Goal: Task Accomplishment & Management: Manage account settings

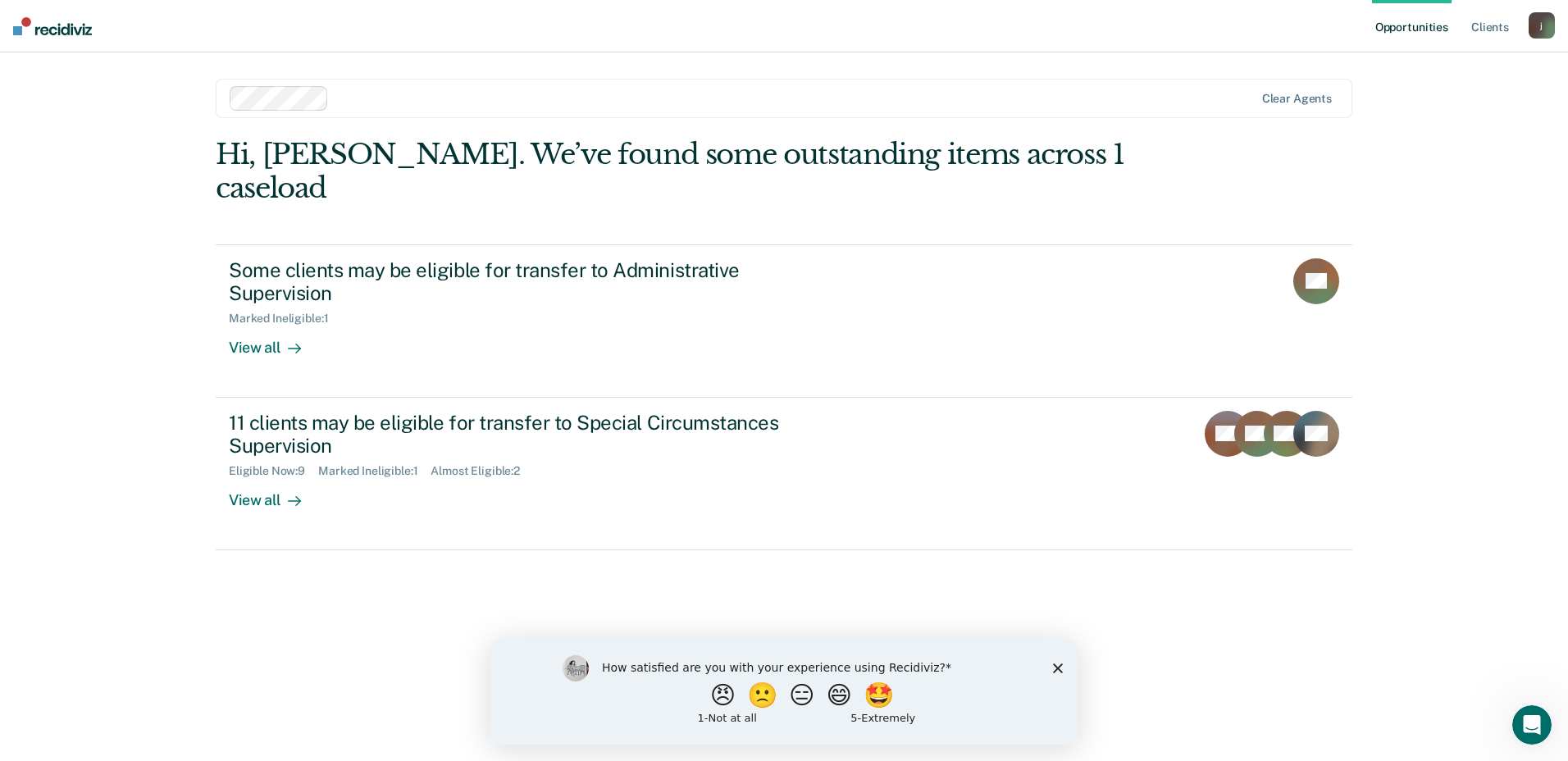
click at [1060, 668] on icon "Close survey" at bounding box center [1058, 667] width 10 height 10
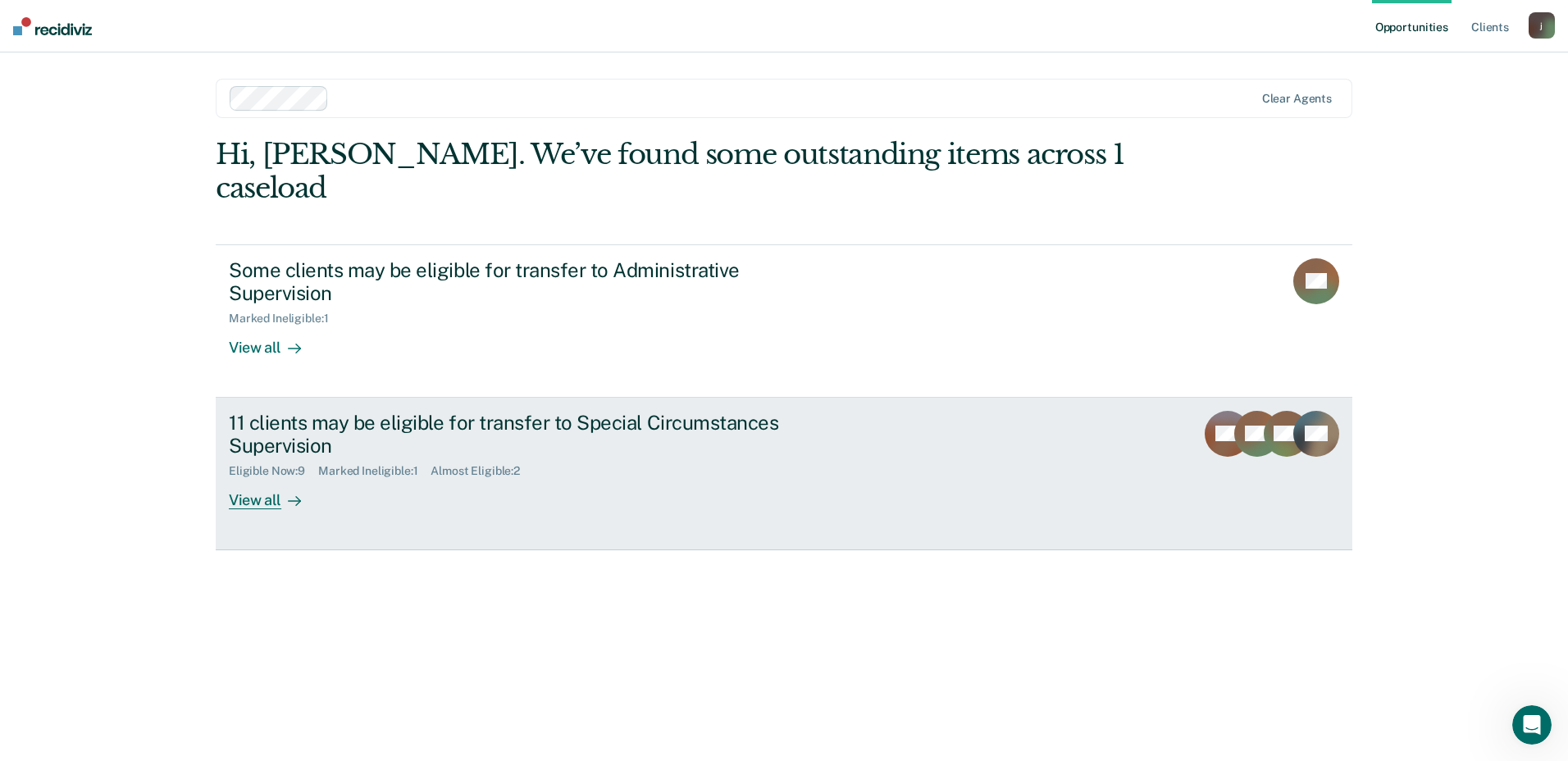
click at [298, 464] on div "Eligible Now : 9" at bounding box center [273, 471] width 89 height 14
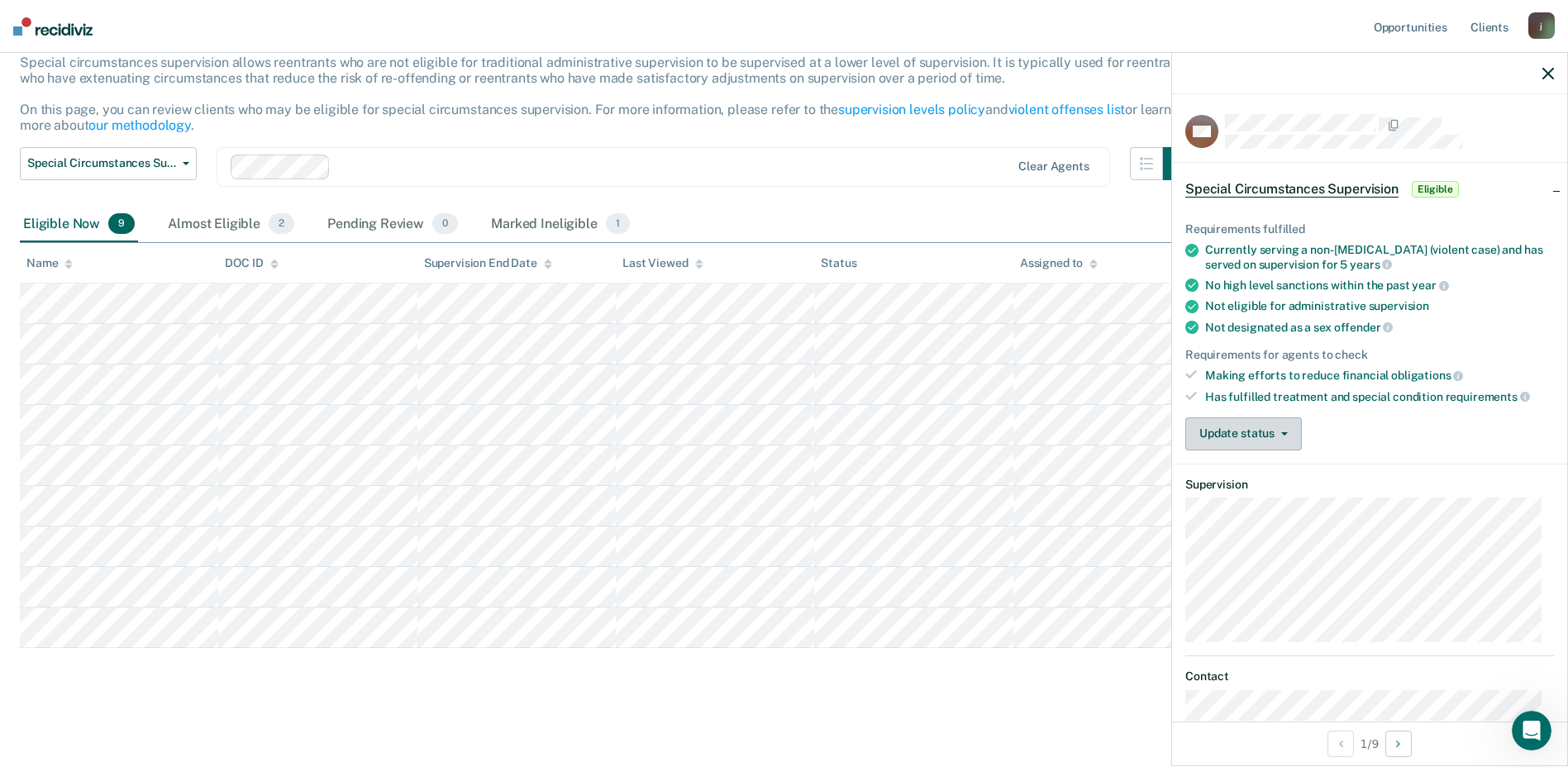
click at [1285, 442] on button "Update status" at bounding box center [1244, 433] width 117 height 33
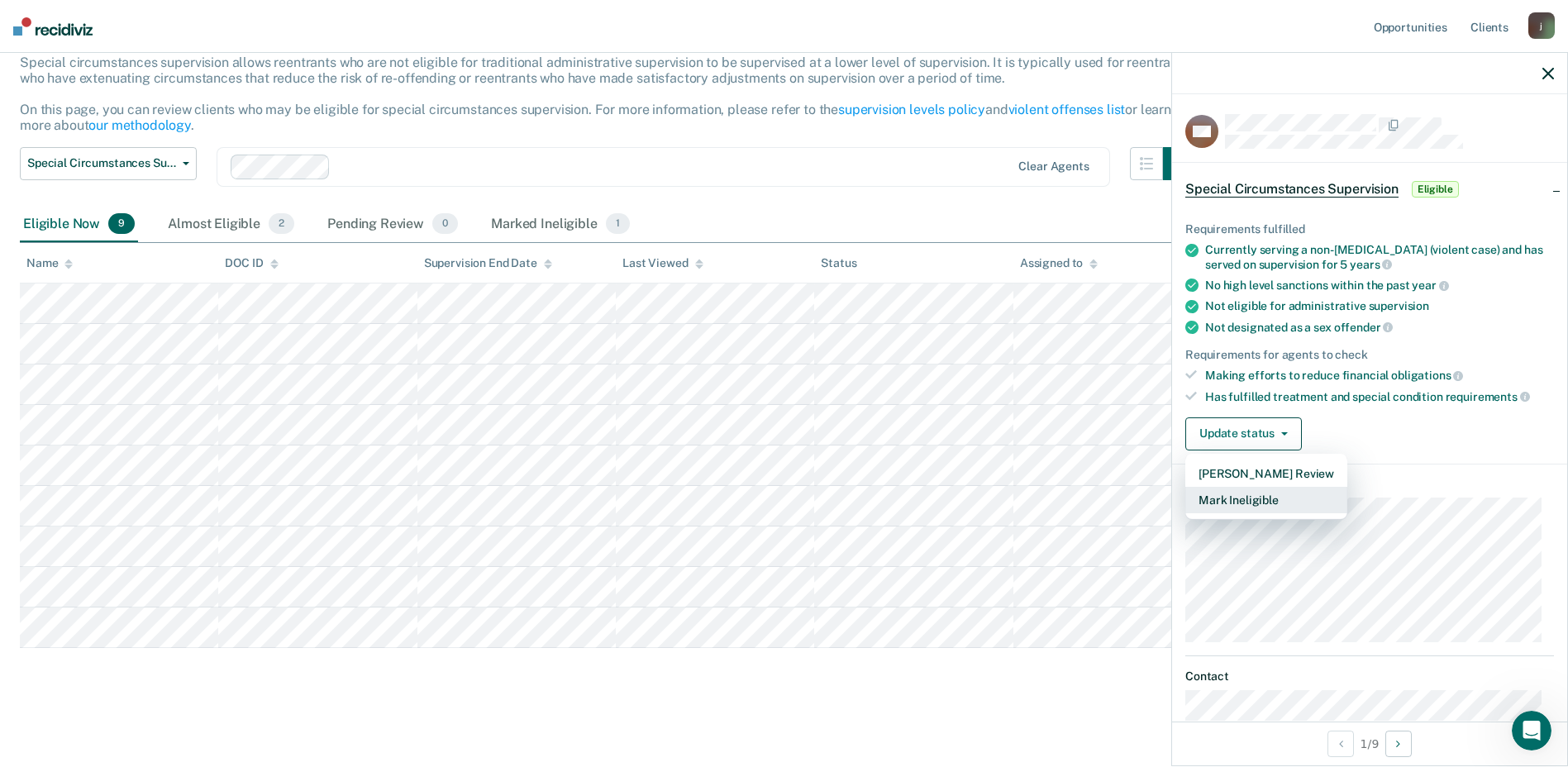
click at [1269, 505] on button "Mark Ineligible" at bounding box center [1266, 499] width 162 height 26
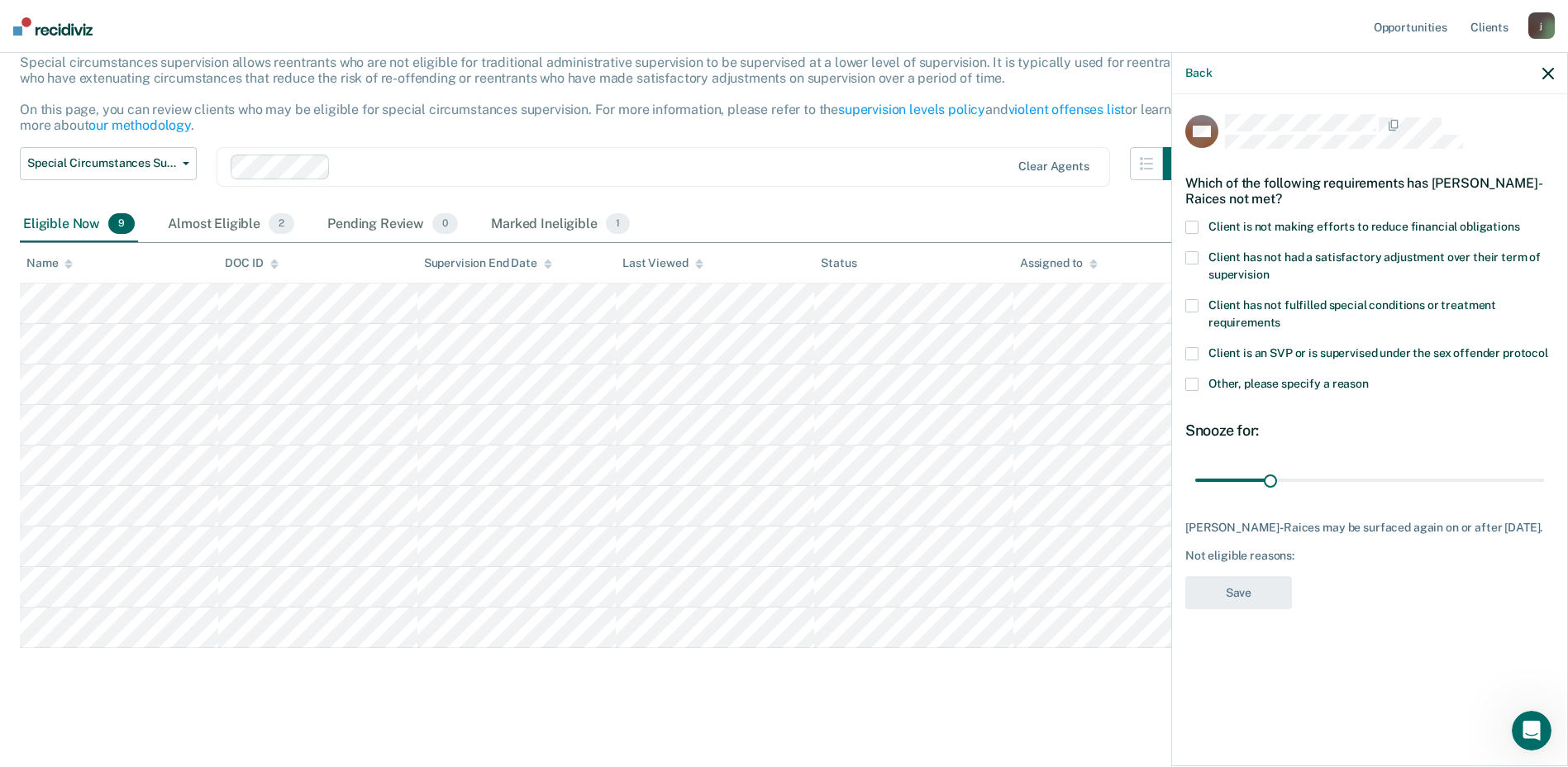
click at [1190, 221] on span at bounding box center [1192, 227] width 13 height 13
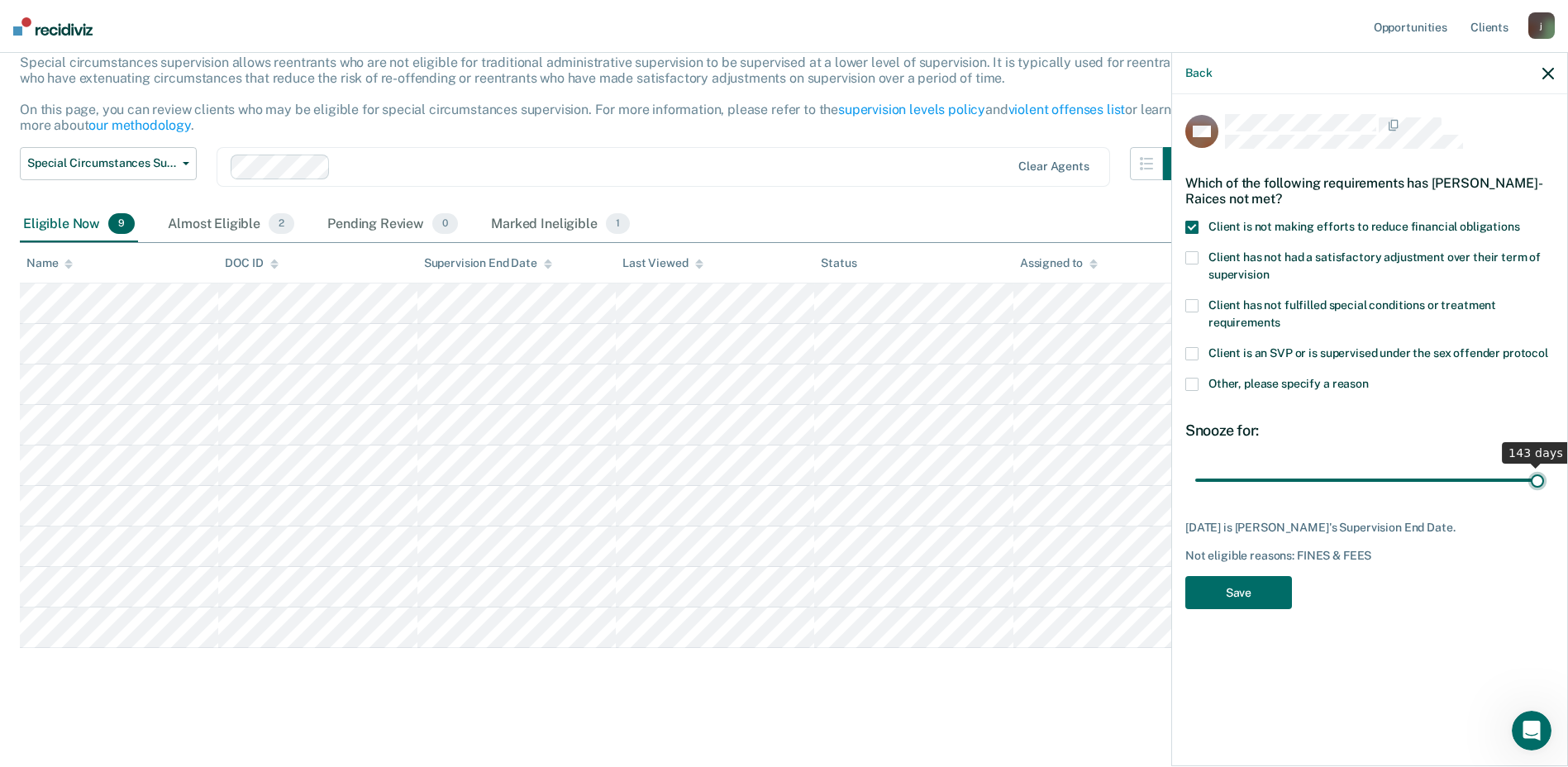
drag, startPoint x: 1268, startPoint y: 478, endPoint x: 1583, endPoint y: 466, distance: 315.2
type input "143"
click at [1544, 466] on input "range" at bounding box center [1370, 480] width 349 height 29
click at [1217, 580] on button "Save" at bounding box center [1239, 593] width 107 height 34
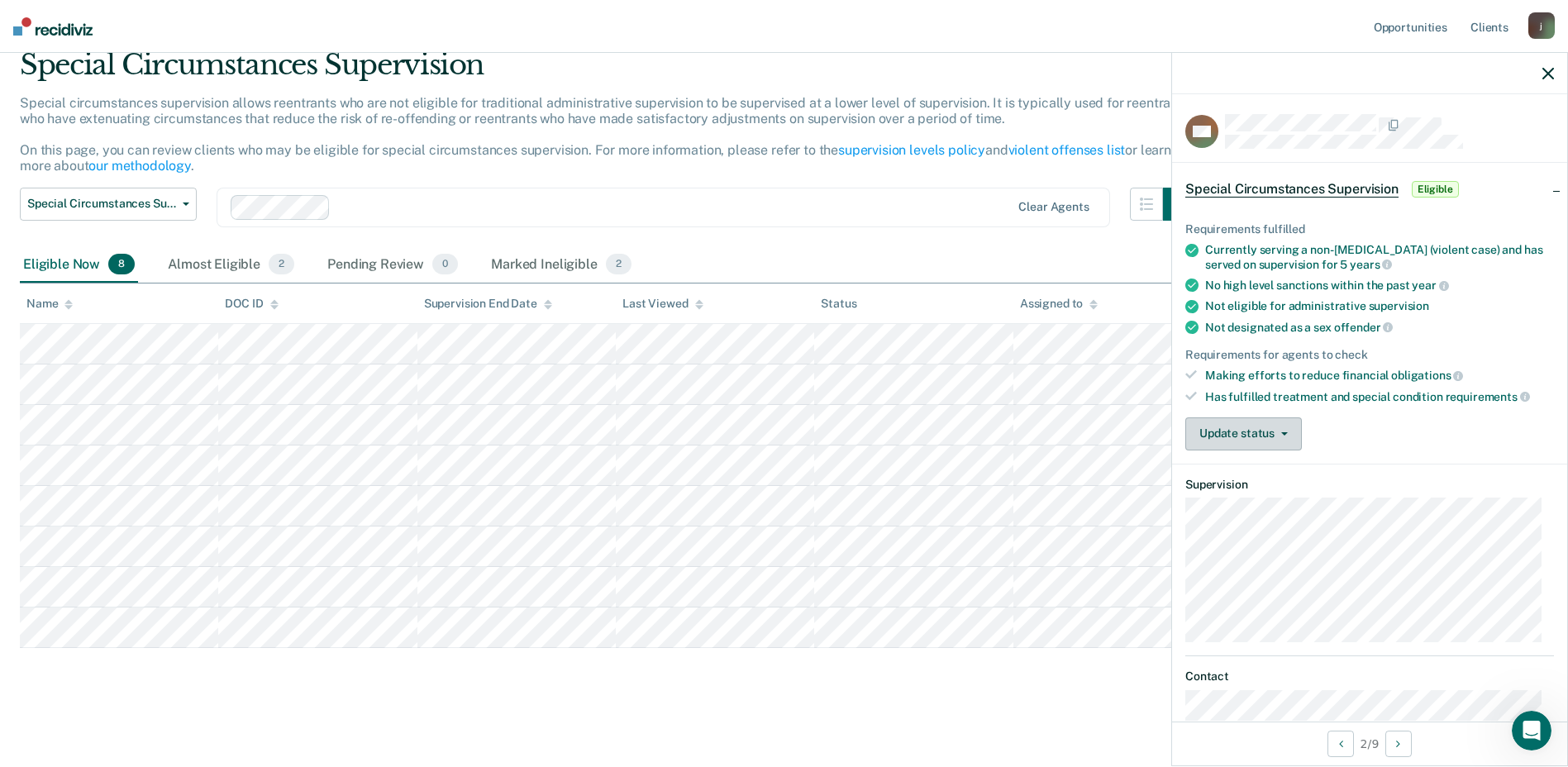
click at [1262, 440] on button "Update status" at bounding box center [1244, 433] width 117 height 33
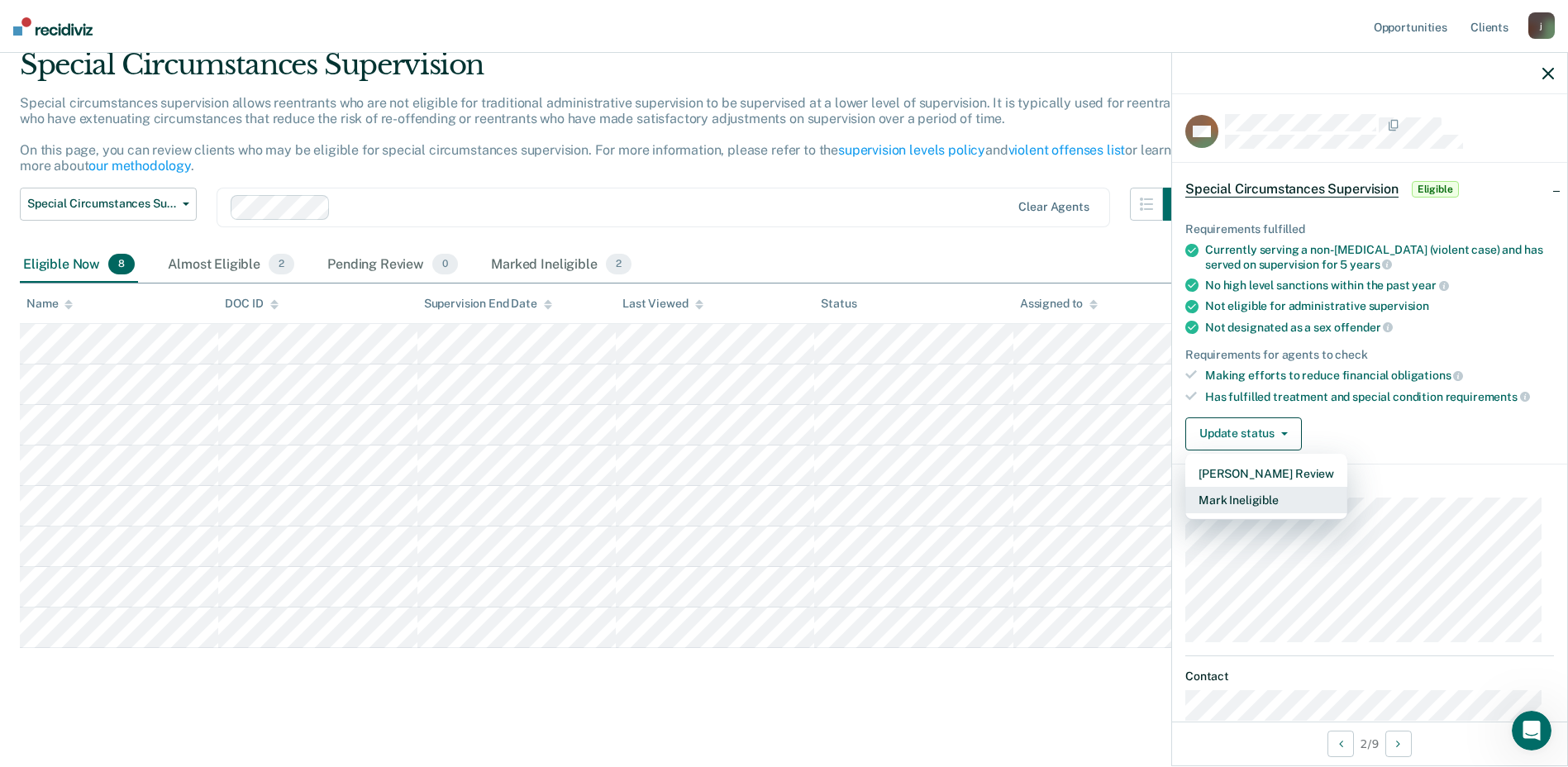
click at [1257, 506] on button "Mark Ineligible" at bounding box center [1266, 499] width 162 height 26
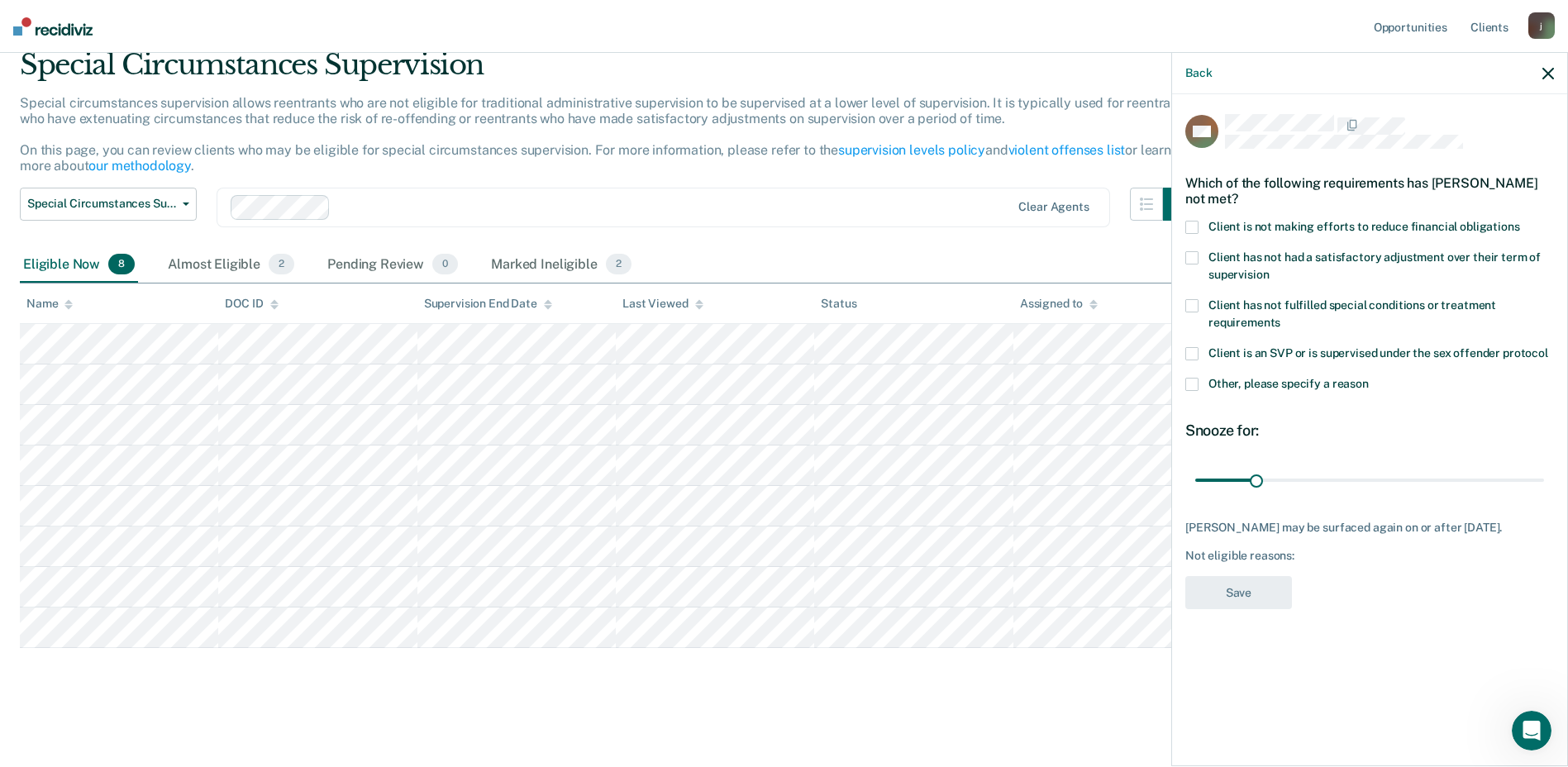
click at [1196, 223] on span at bounding box center [1192, 227] width 13 height 13
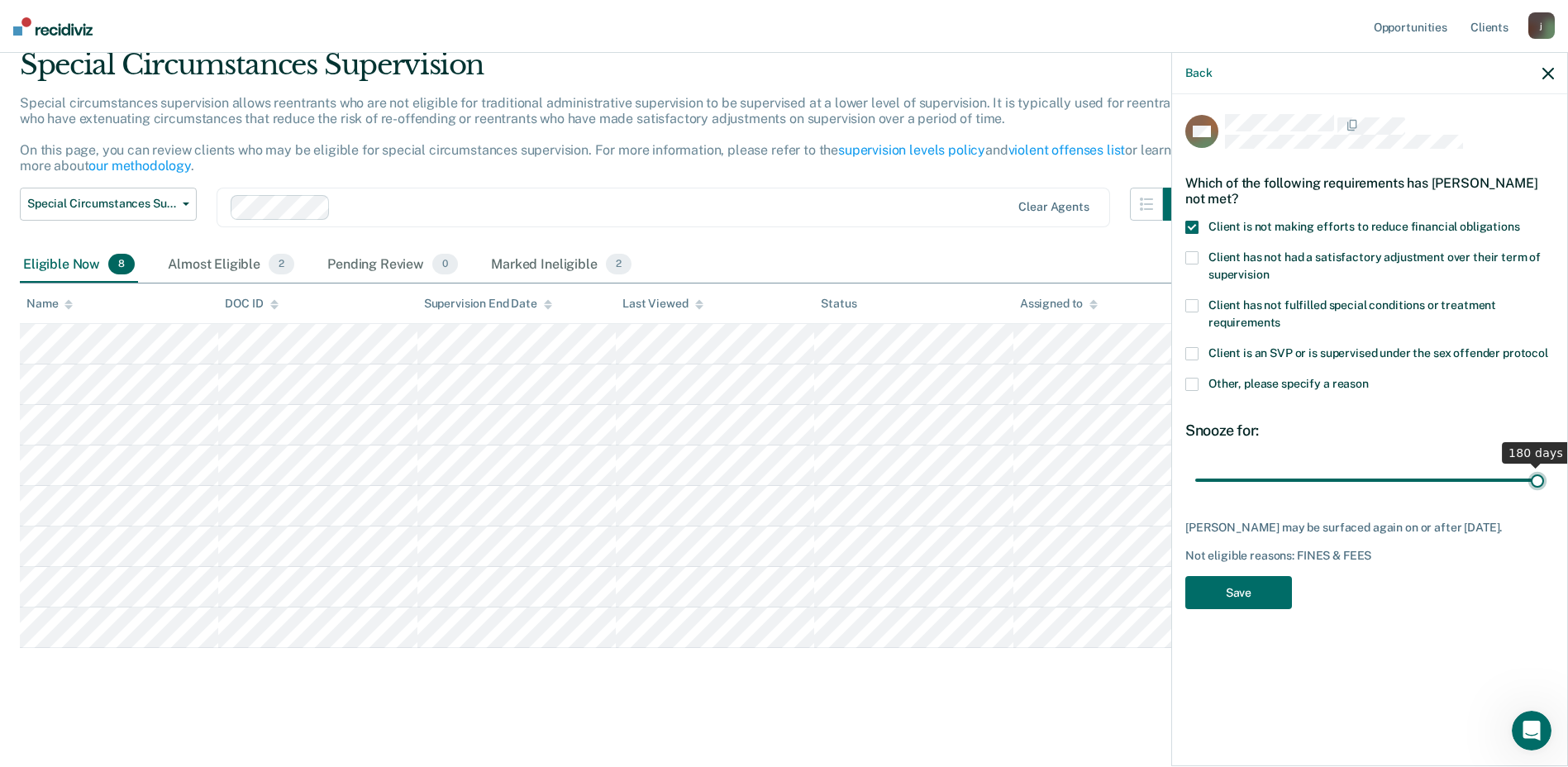
drag, startPoint x: 1250, startPoint y: 473, endPoint x: 1583, endPoint y: 470, distance: 333.0
type input "180"
click at [1544, 470] on input "range" at bounding box center [1370, 480] width 349 height 29
click at [1251, 588] on button "Save" at bounding box center [1239, 593] width 107 height 34
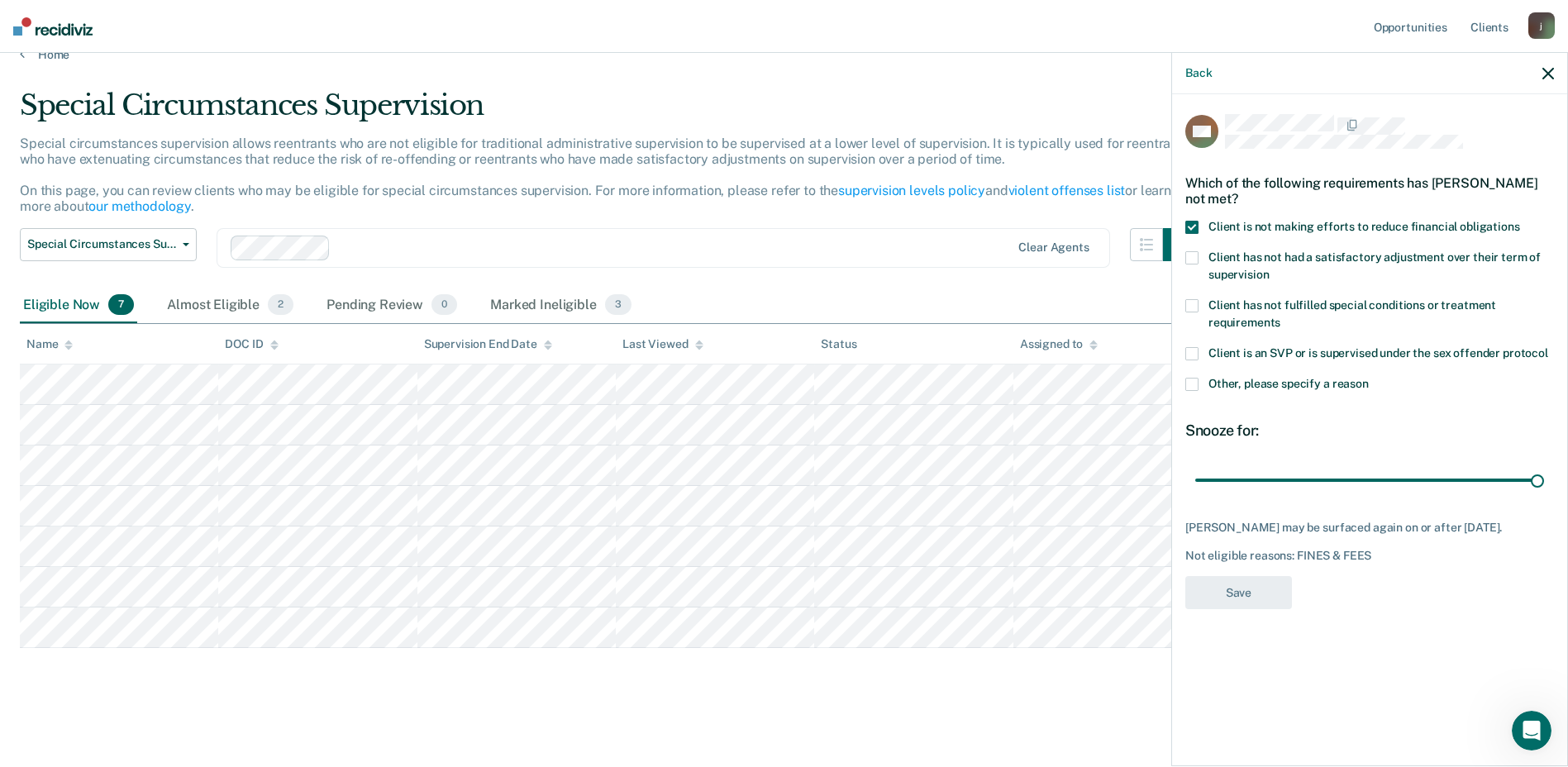
scroll to position [26, 0]
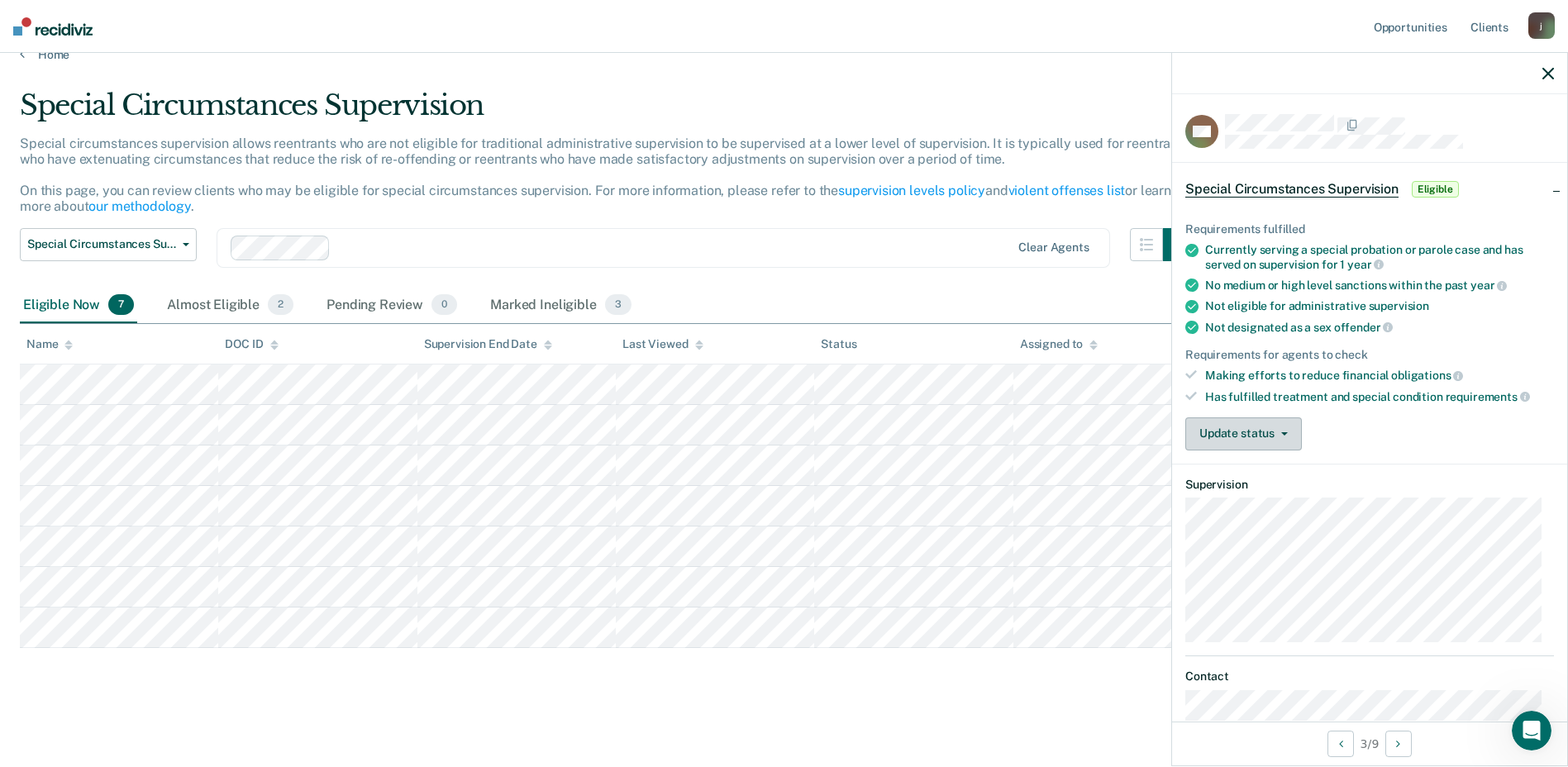
click at [1220, 423] on button "Update status" at bounding box center [1244, 433] width 117 height 33
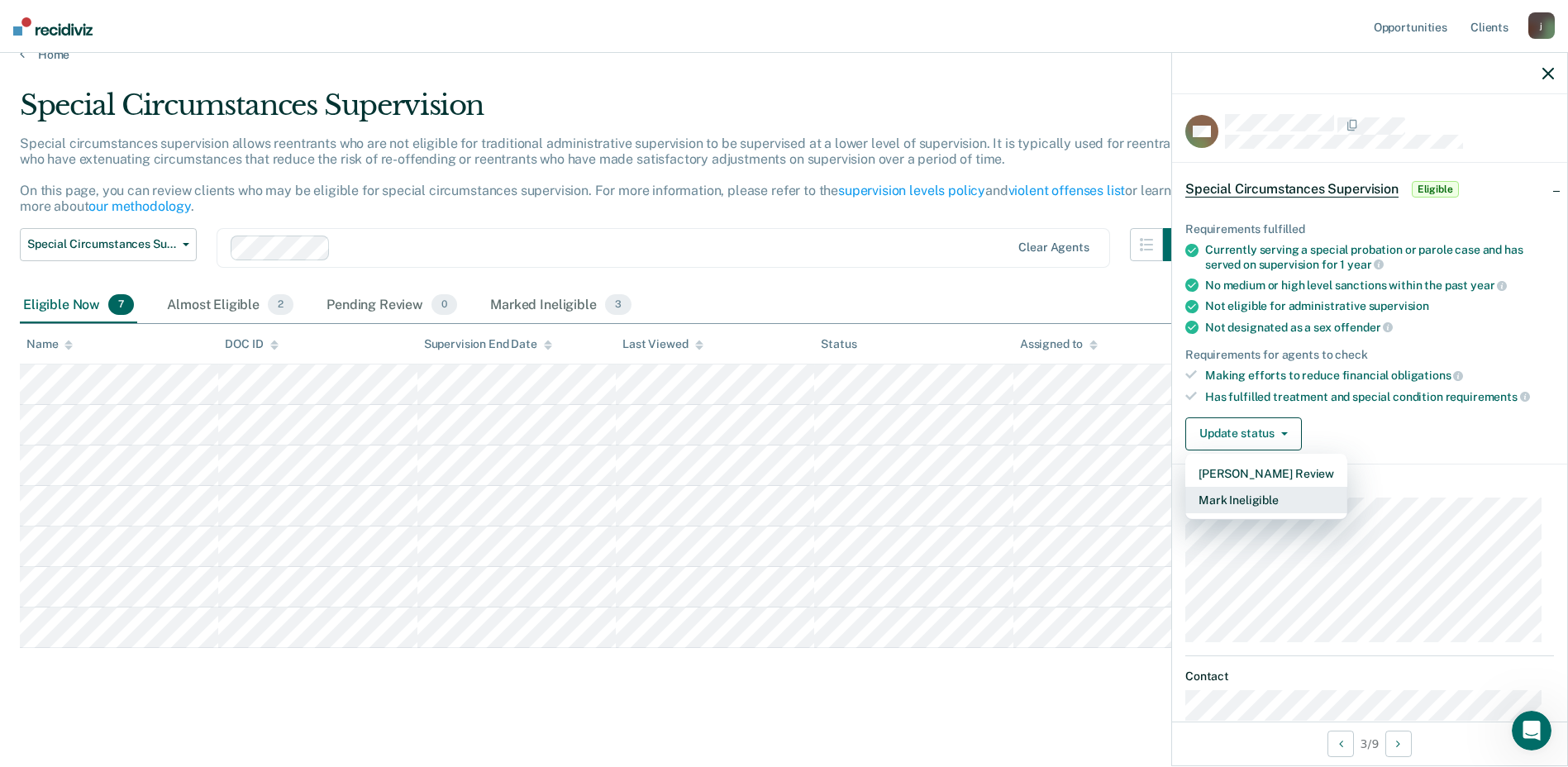
click at [1212, 500] on button "Mark Ineligible" at bounding box center [1266, 499] width 162 height 26
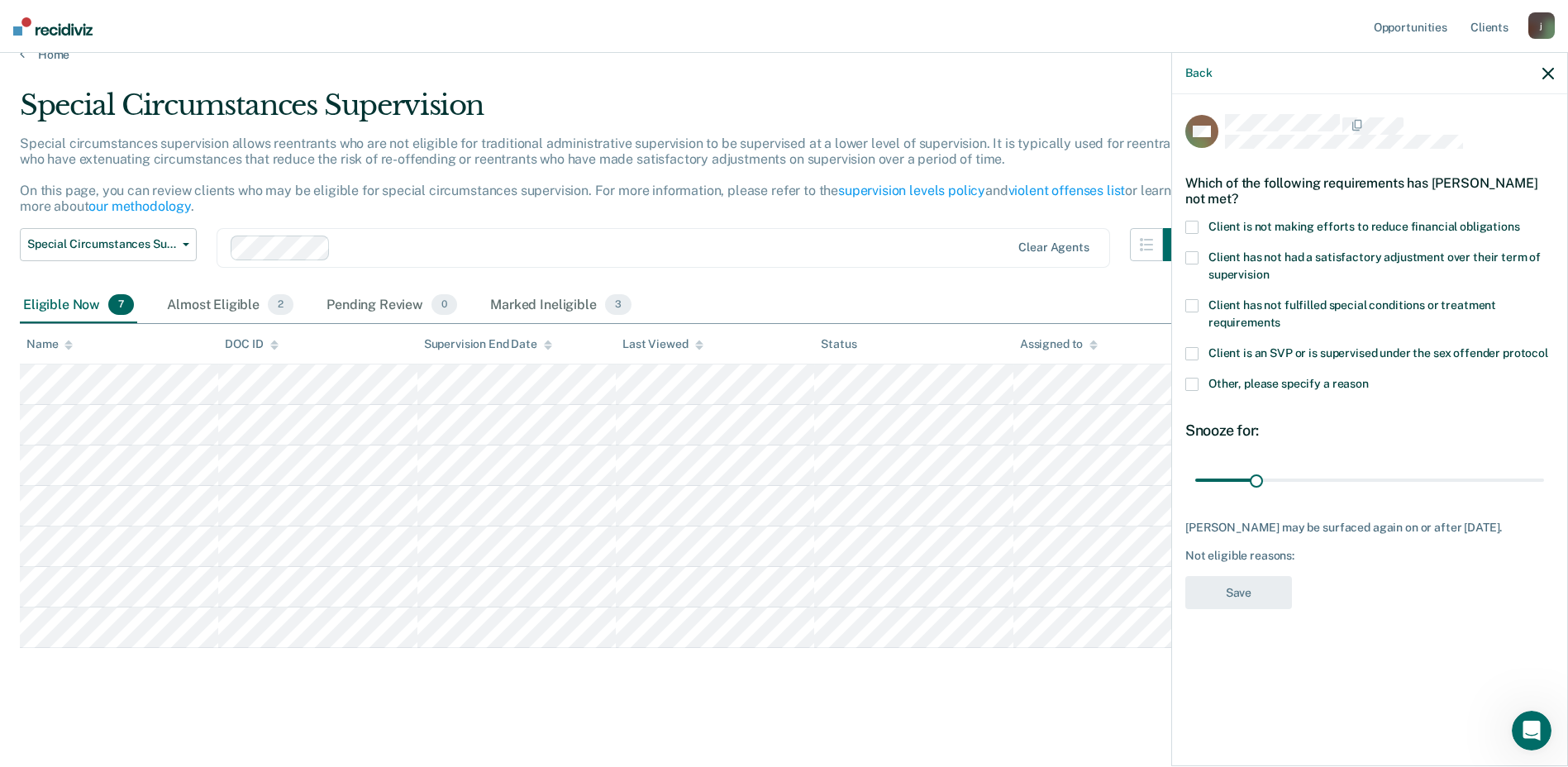
click at [1191, 223] on span at bounding box center [1192, 227] width 13 height 13
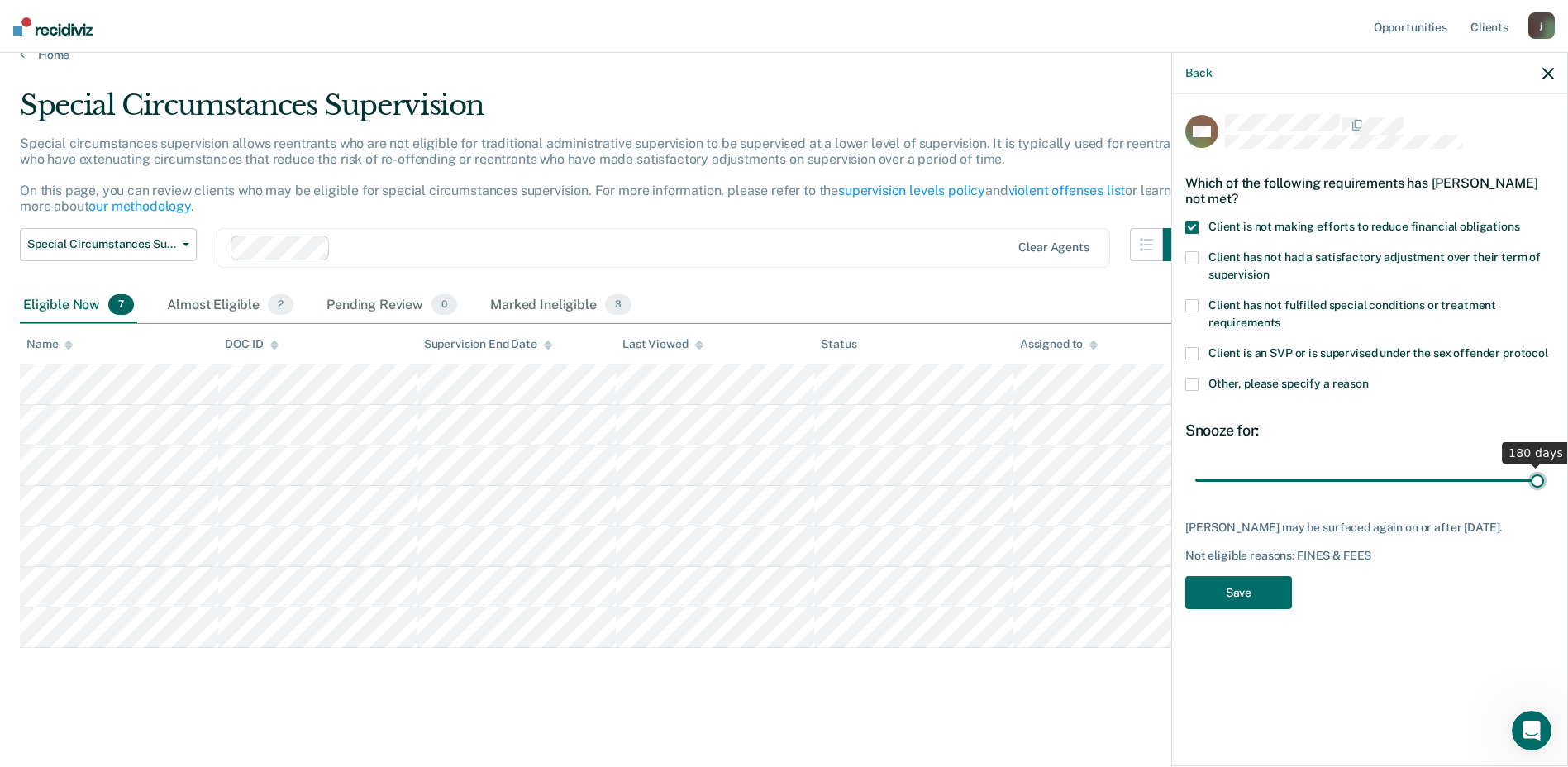
drag, startPoint x: 1253, startPoint y: 477, endPoint x: 1583, endPoint y: 476, distance: 330.0
type input "180"
click at [1544, 476] on input "range" at bounding box center [1370, 480] width 349 height 29
click at [1266, 588] on button "Save" at bounding box center [1239, 593] width 107 height 34
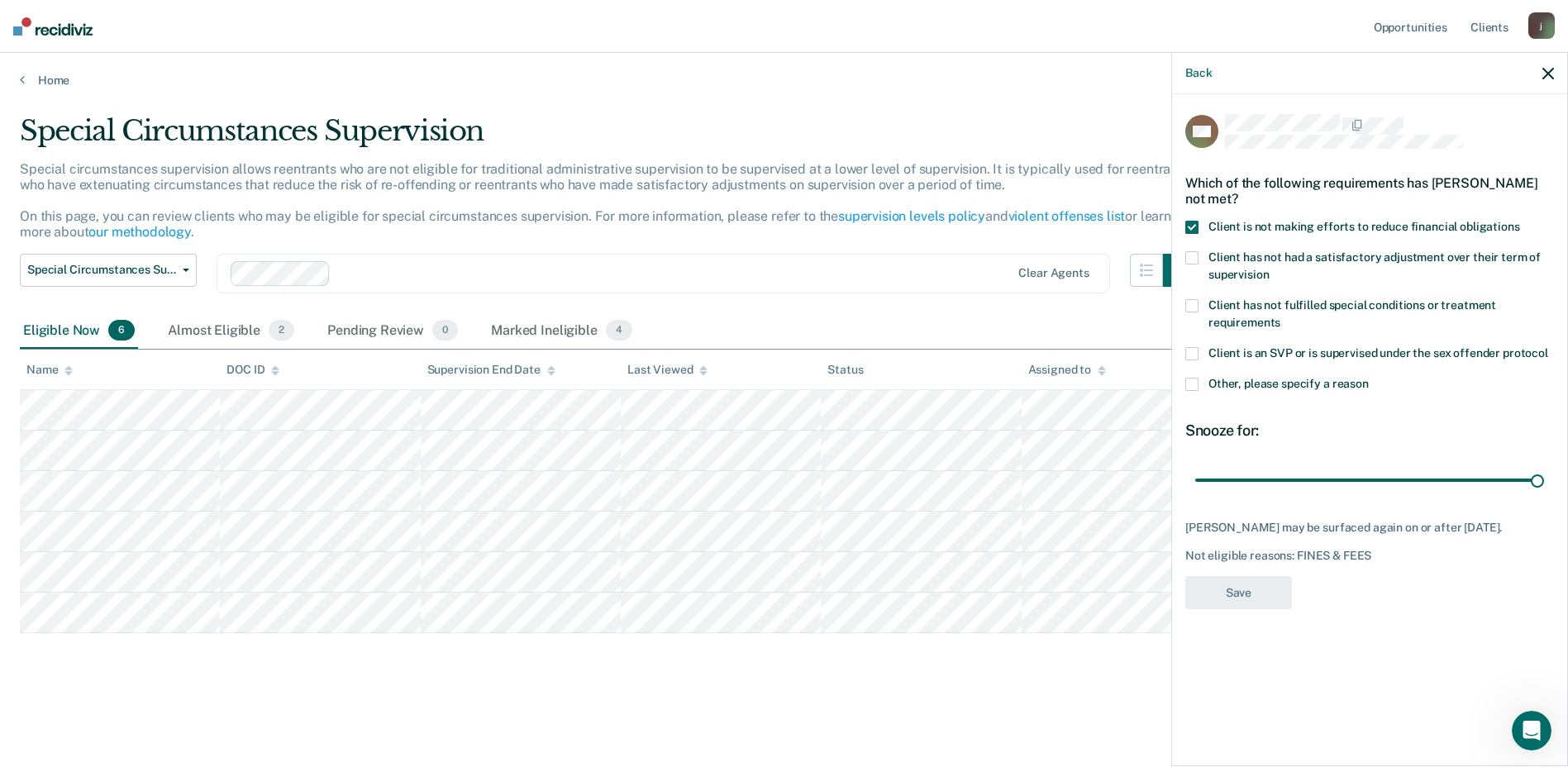
scroll to position [0, 0]
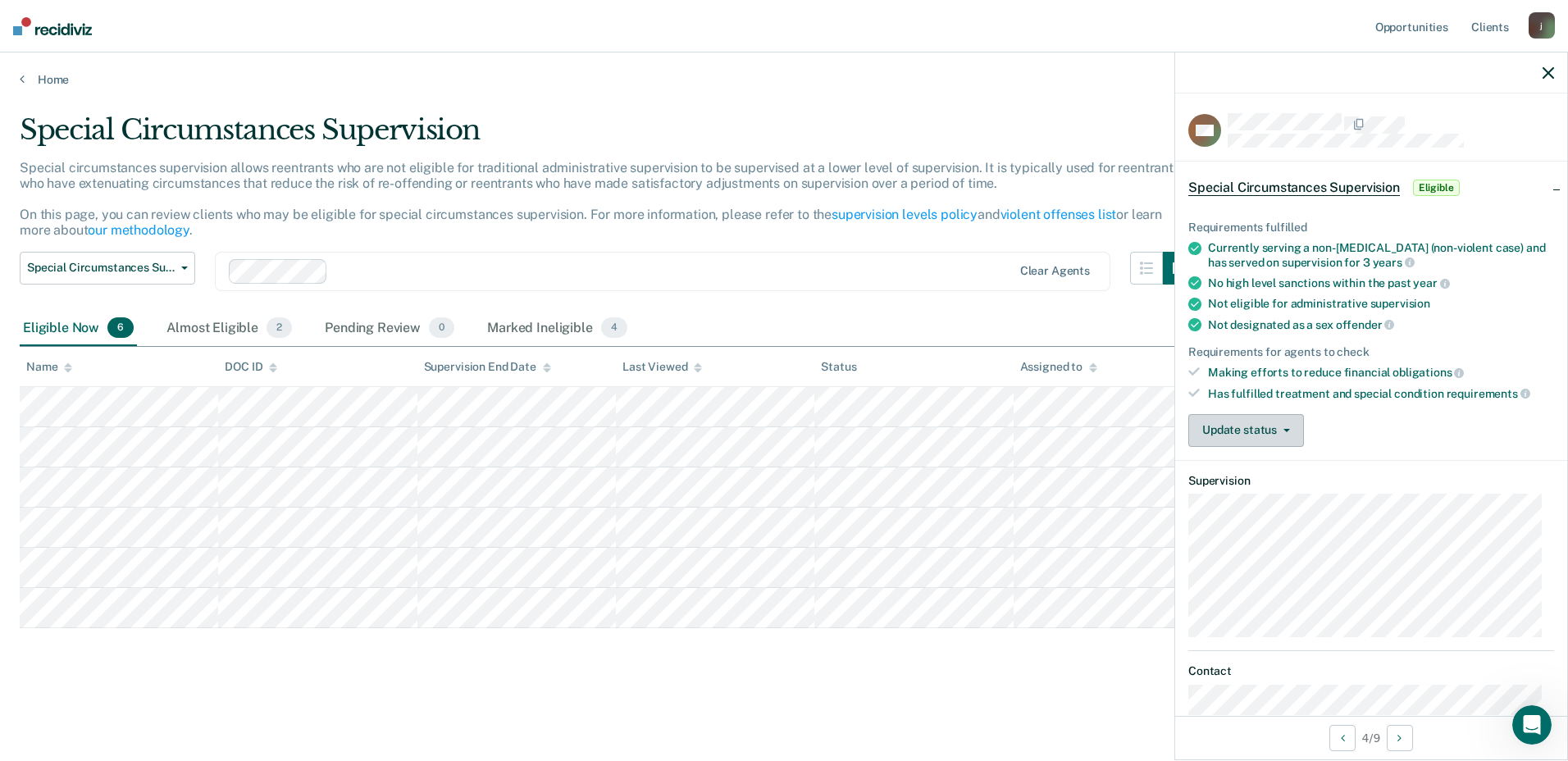
click at [1238, 428] on button "Update status" at bounding box center [1247, 430] width 116 height 33
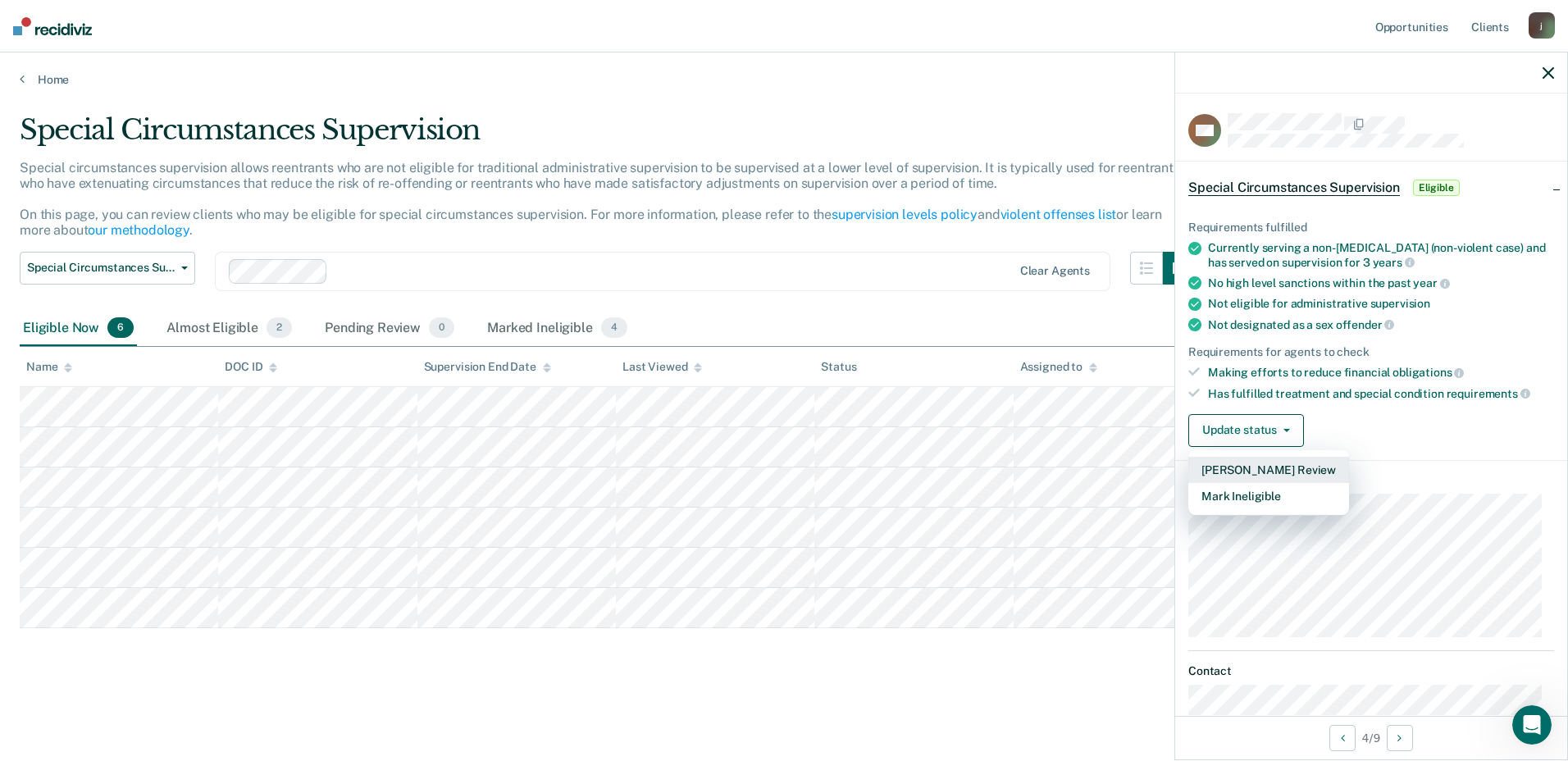
click at [1263, 472] on button "[PERSON_NAME] Review" at bounding box center [1269, 469] width 161 height 26
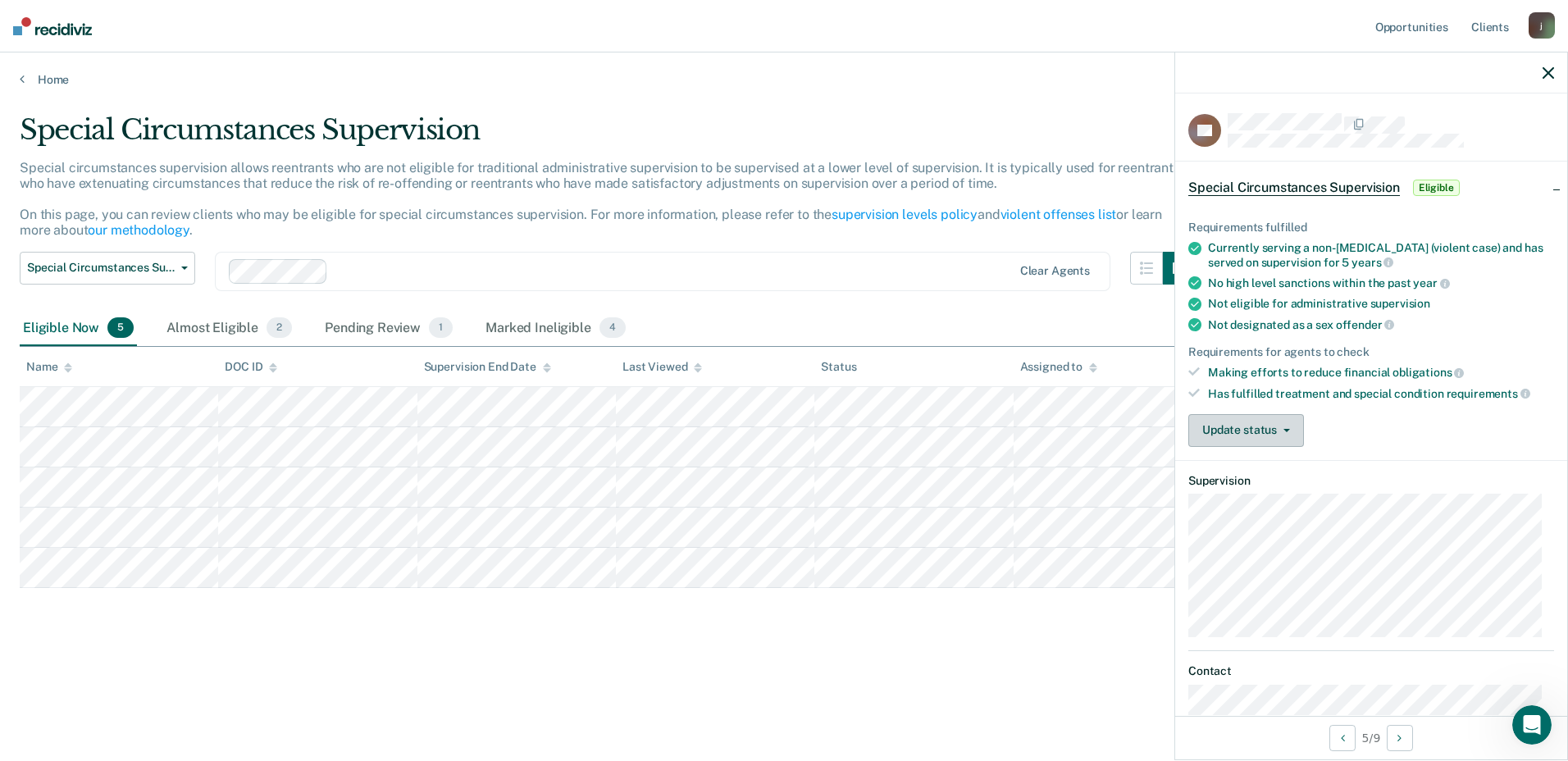
click at [1194, 426] on button "Update status" at bounding box center [1247, 430] width 116 height 33
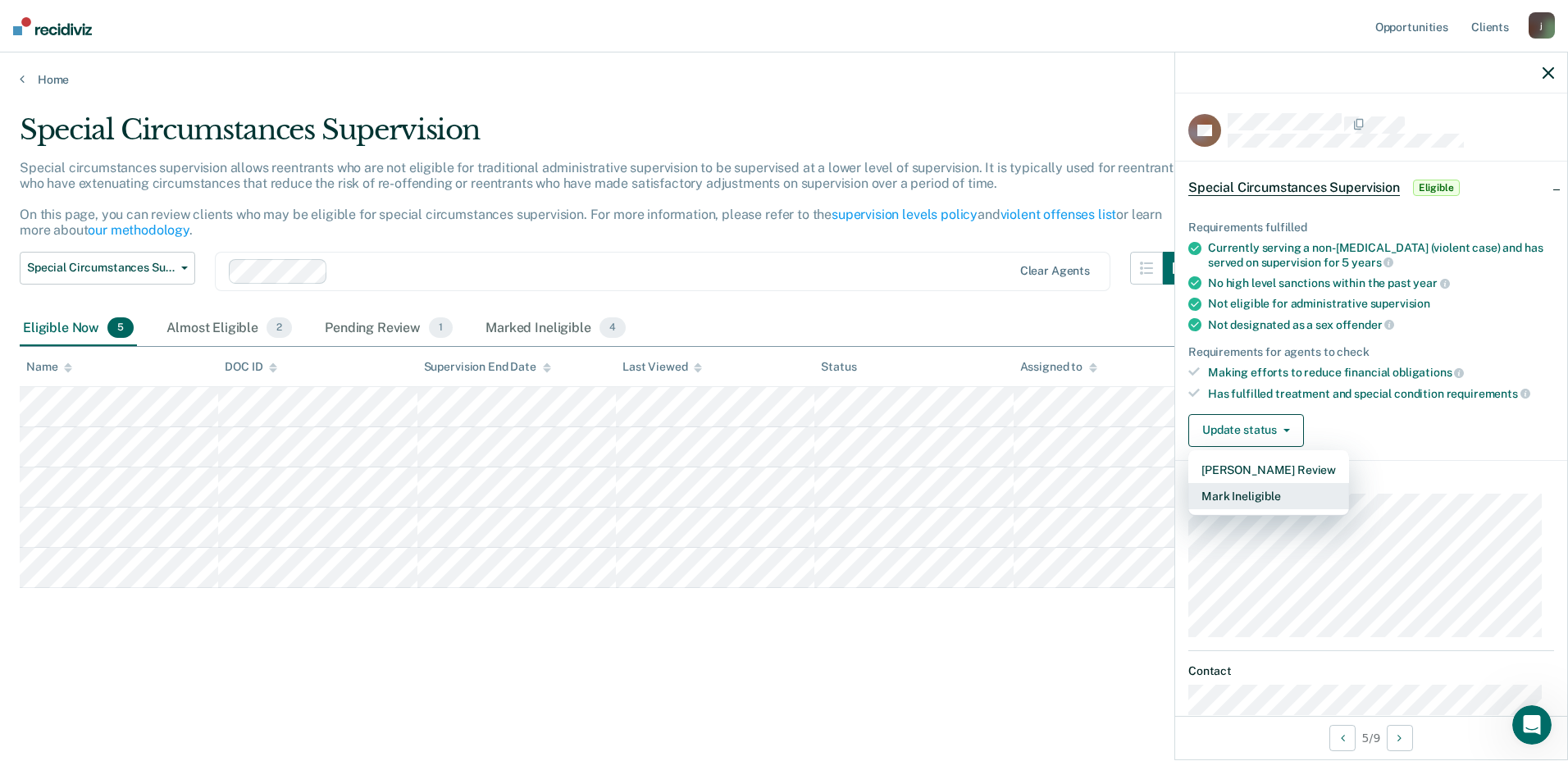
click at [1239, 497] on button "Mark Ineligible" at bounding box center [1269, 495] width 161 height 26
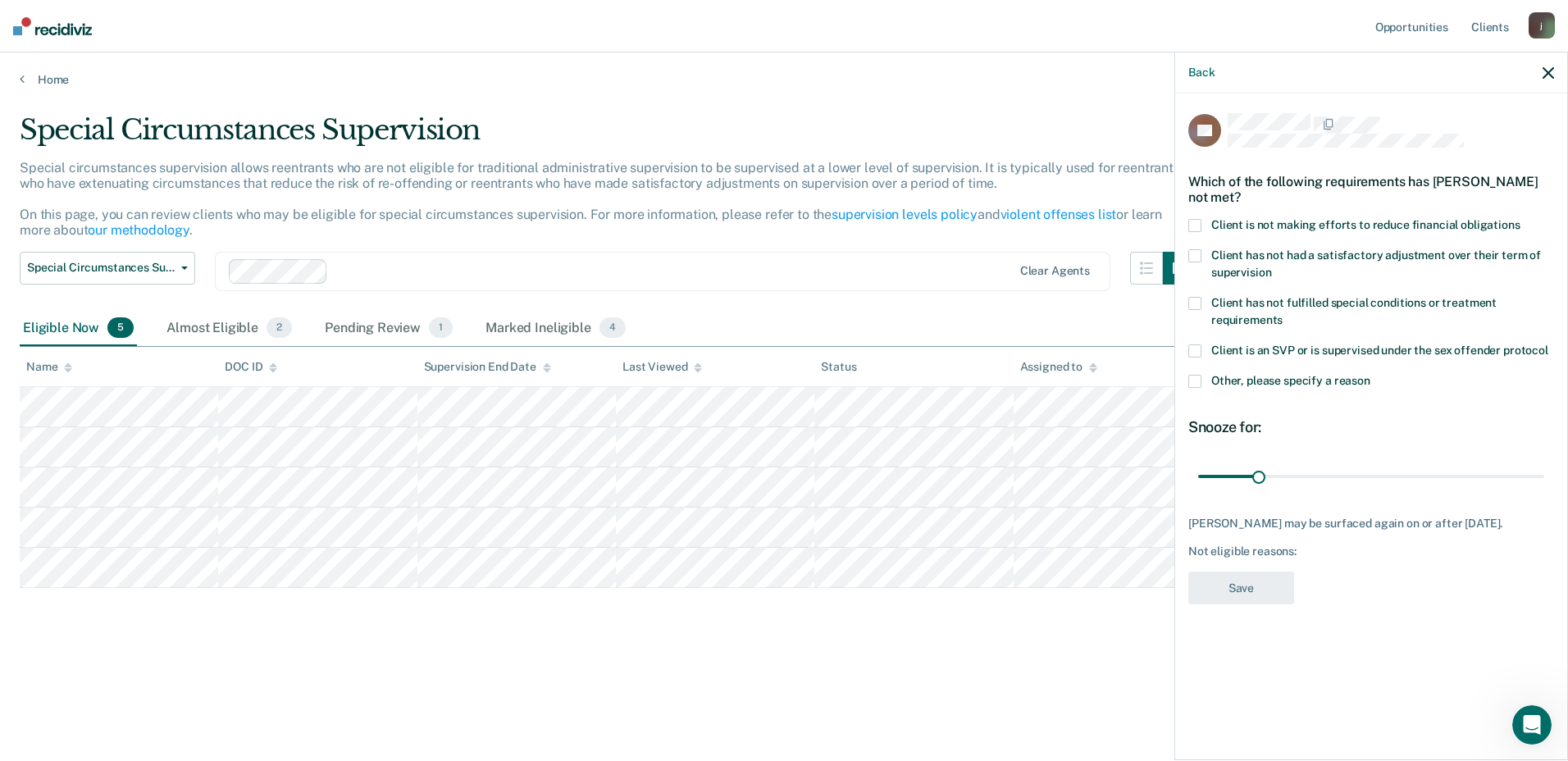
click at [1190, 221] on span at bounding box center [1195, 225] width 13 height 13
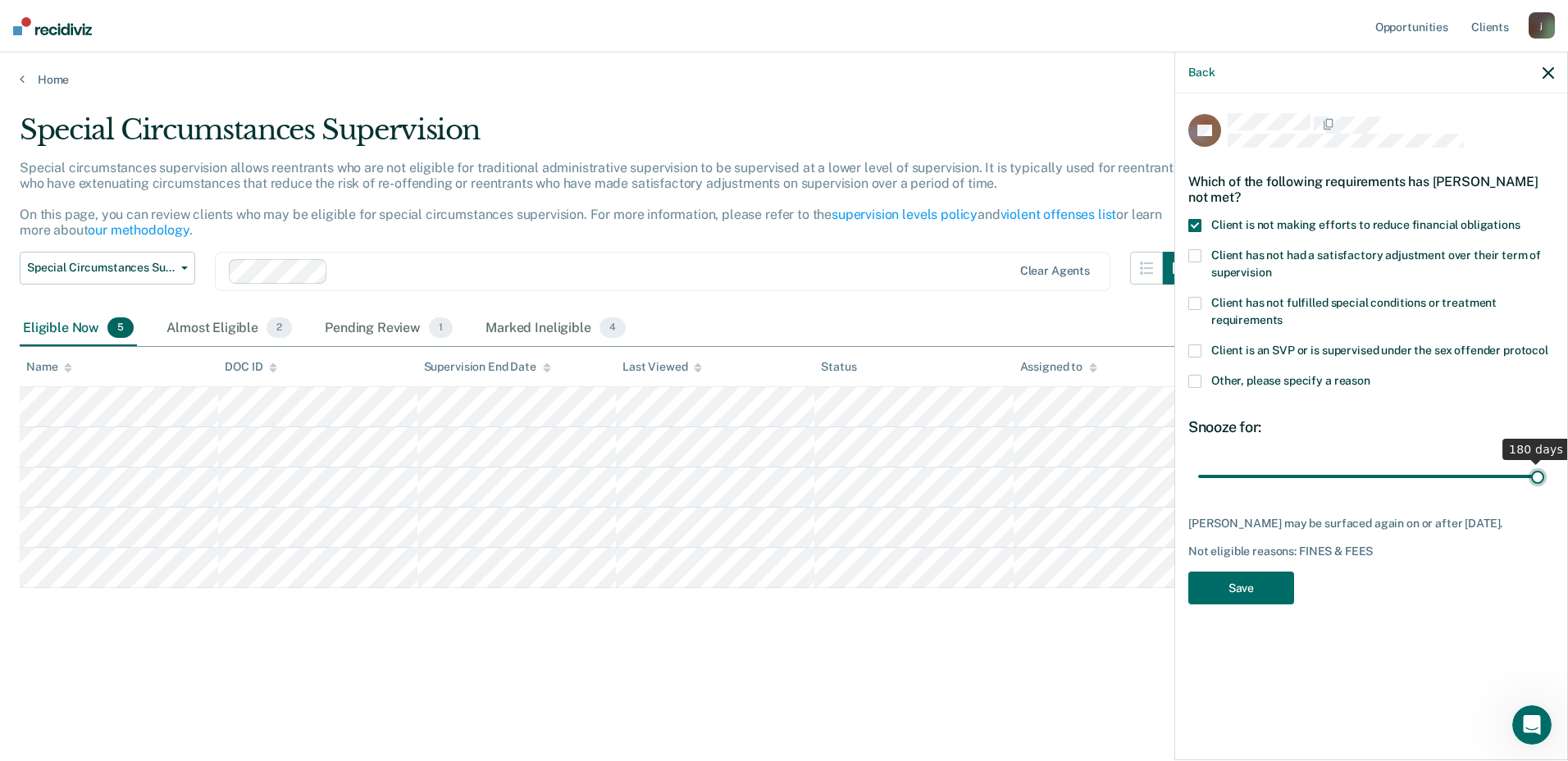
drag, startPoint x: 1262, startPoint y: 476, endPoint x: 1571, endPoint y: 494, distance: 309.5
type input "180"
click at [1544, 490] on input "range" at bounding box center [1371, 476] width 346 height 28
click at [1255, 581] on button "Save" at bounding box center [1241, 588] width 106 height 34
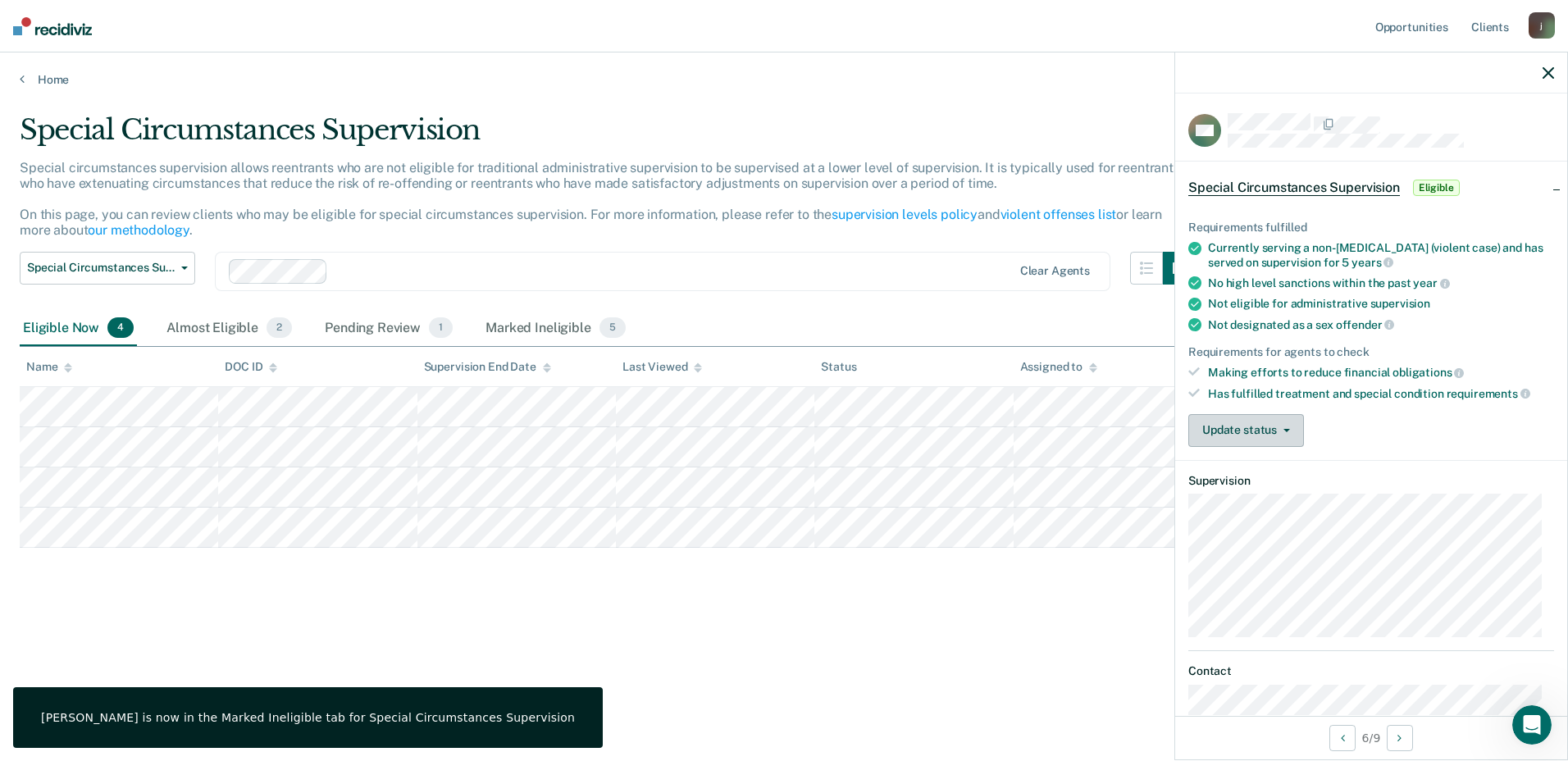
click at [1294, 422] on button "Update status" at bounding box center [1247, 430] width 116 height 33
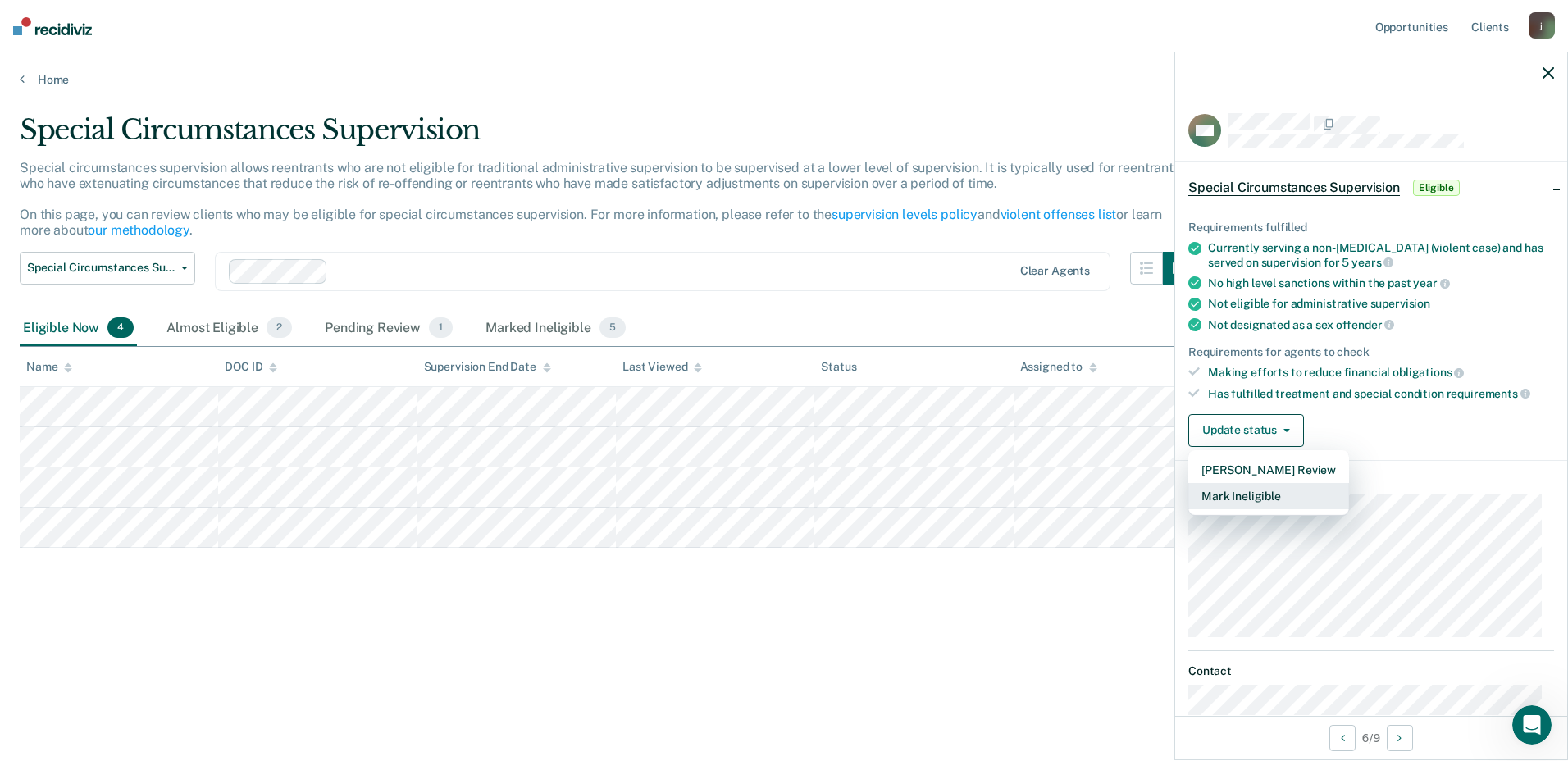
click at [1262, 501] on button "Mark Ineligible" at bounding box center [1269, 495] width 161 height 26
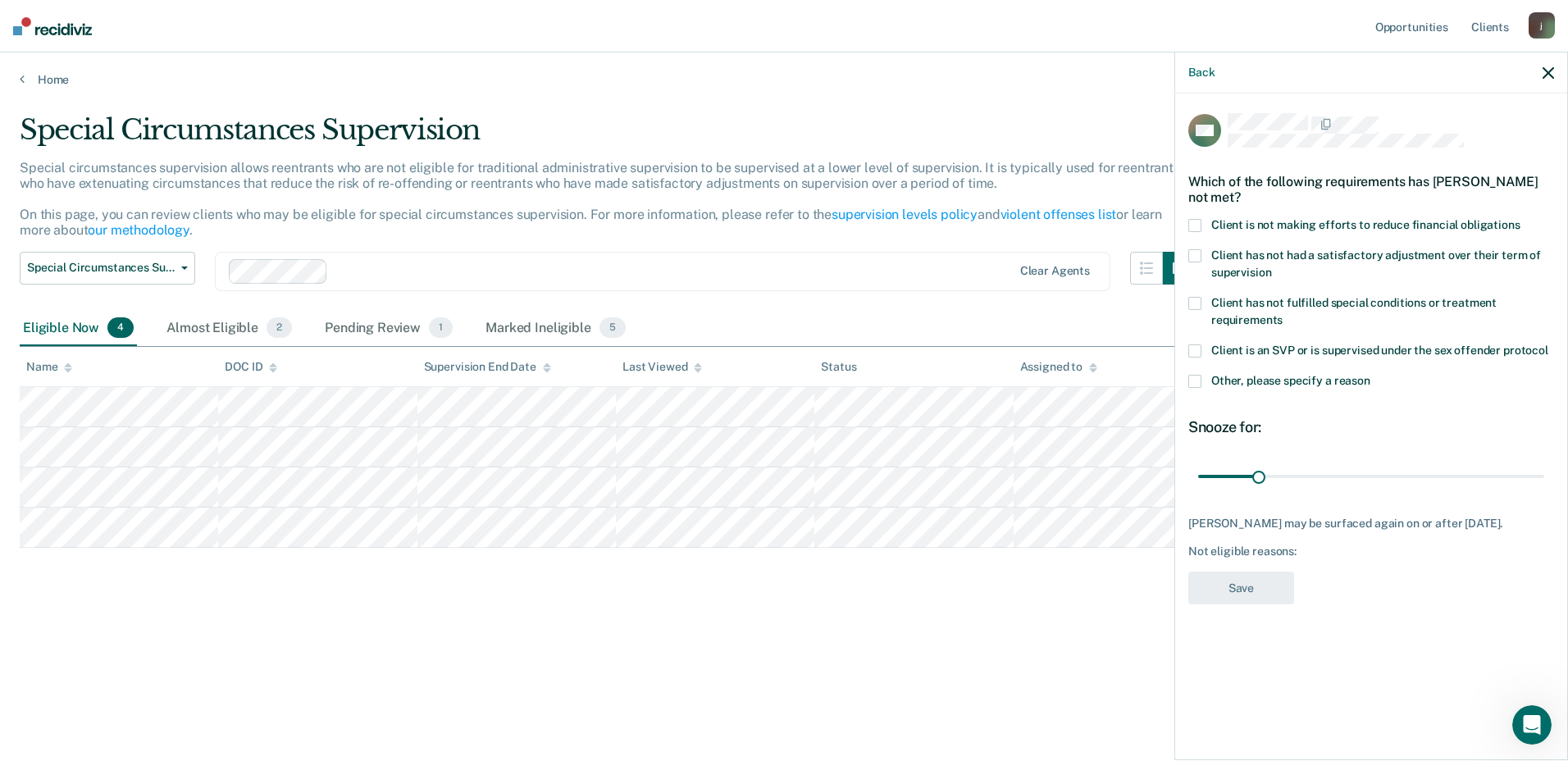
drag, startPoint x: 1197, startPoint y: 224, endPoint x: 1204, endPoint y: 251, distance: 27.9
click at [1199, 230] on span at bounding box center [1195, 225] width 13 height 13
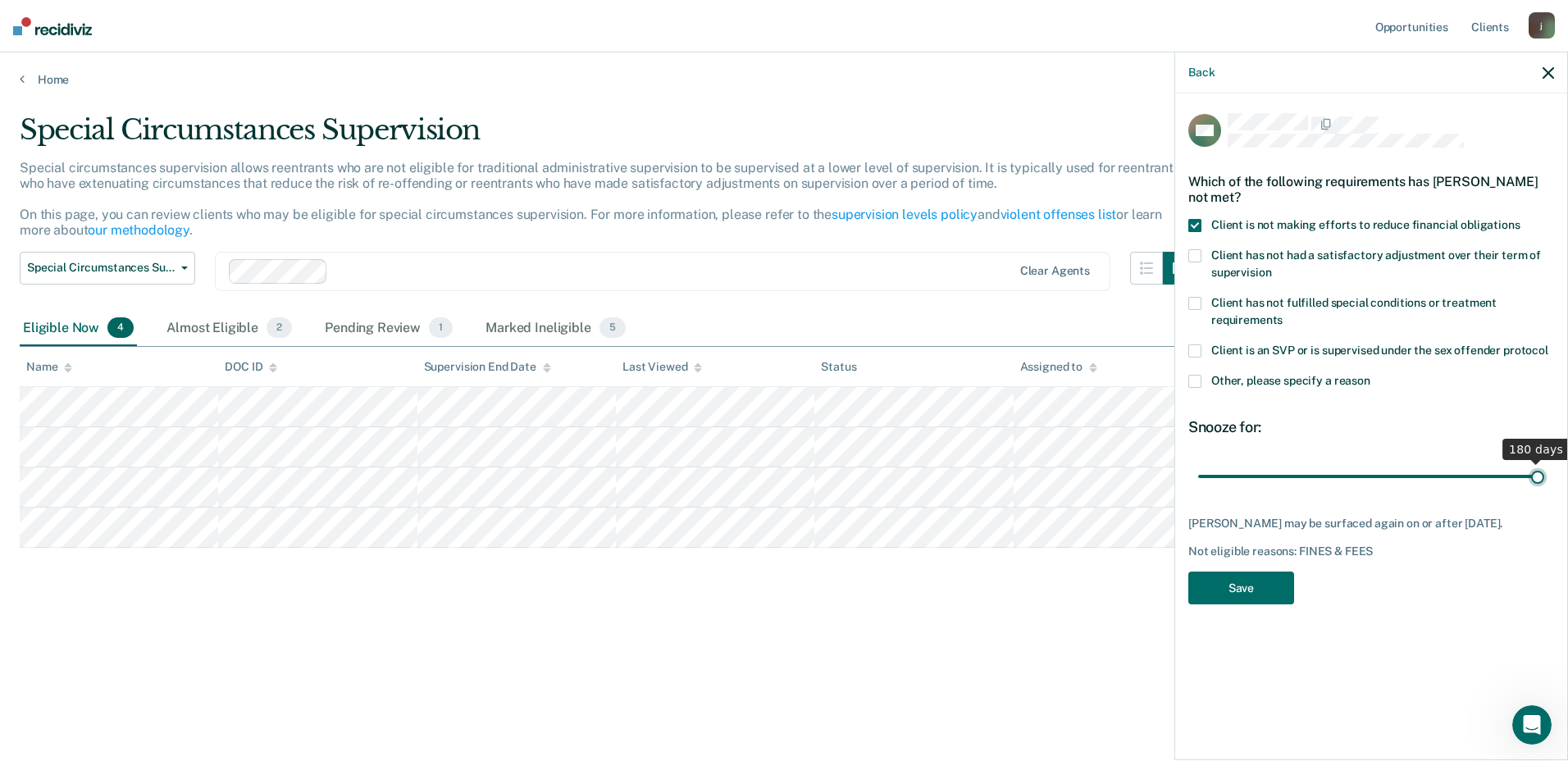
drag, startPoint x: 1260, startPoint y: 475, endPoint x: 1571, endPoint y: 511, distance: 313.1
type input "180"
click at [1544, 490] on input "range" at bounding box center [1371, 476] width 346 height 28
click at [1251, 591] on button "Save" at bounding box center [1241, 588] width 106 height 34
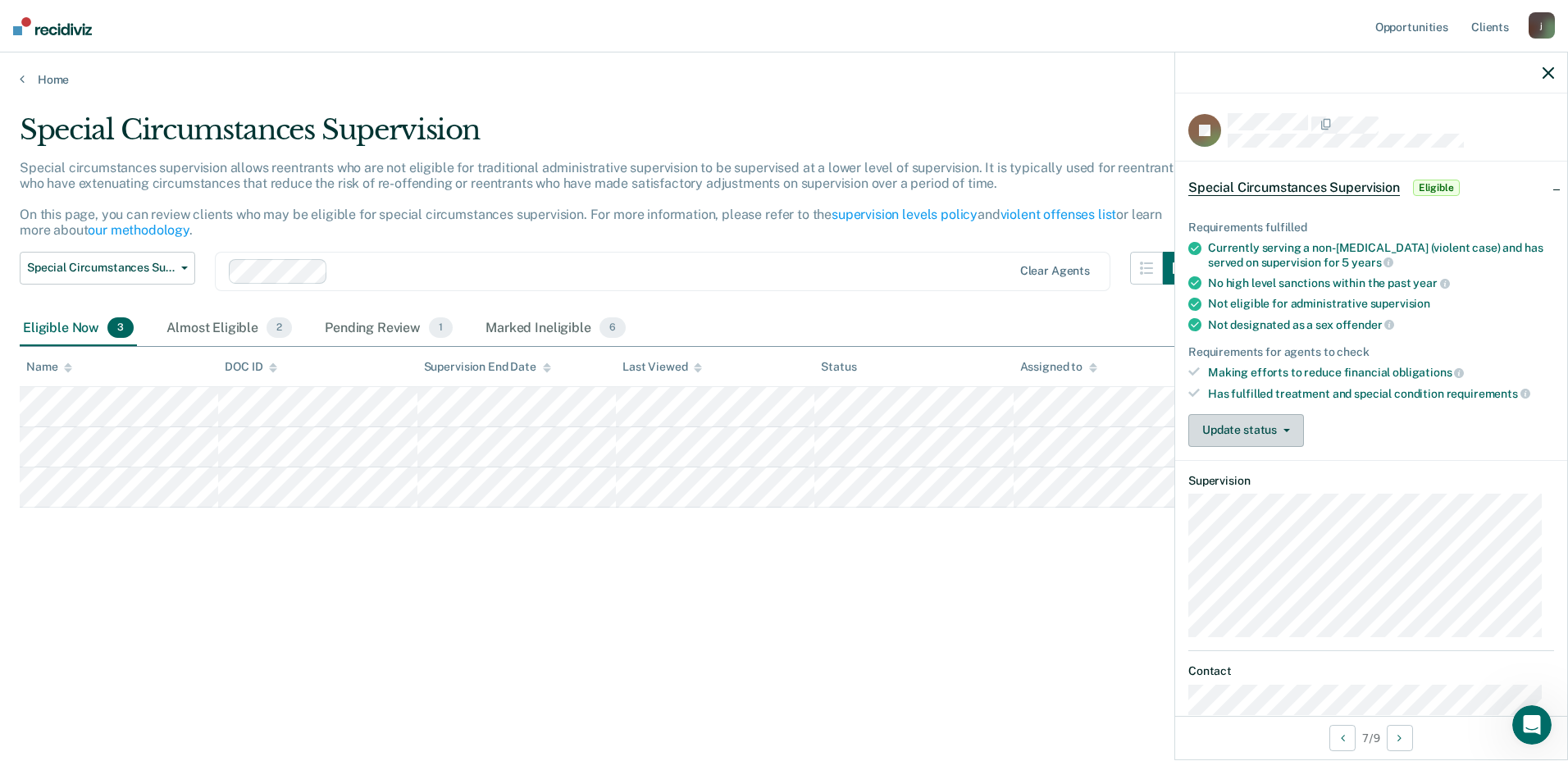
click at [1274, 439] on button "Update status" at bounding box center [1247, 430] width 116 height 33
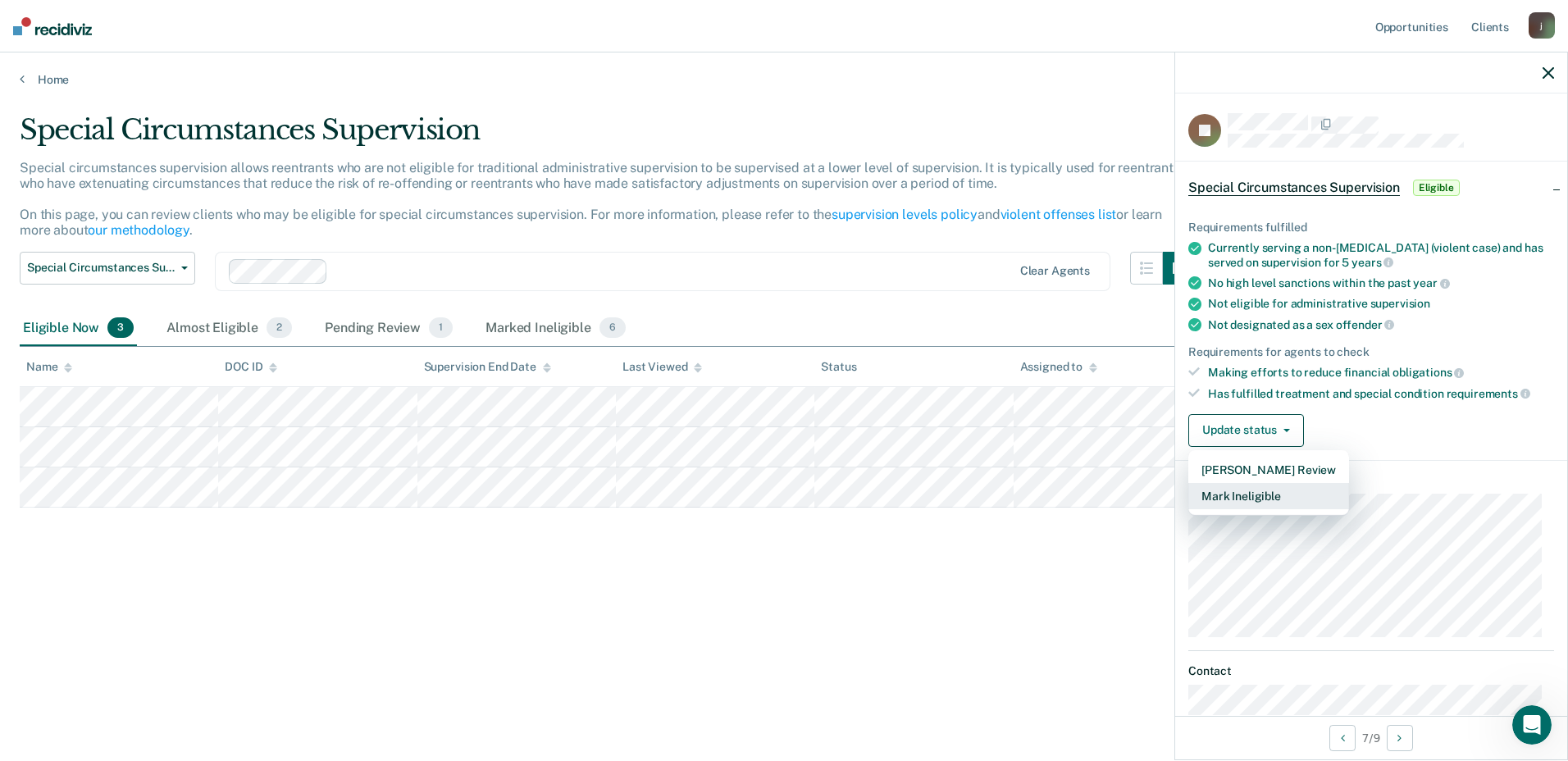
click at [1233, 498] on button "Mark Ineligible" at bounding box center [1269, 495] width 161 height 26
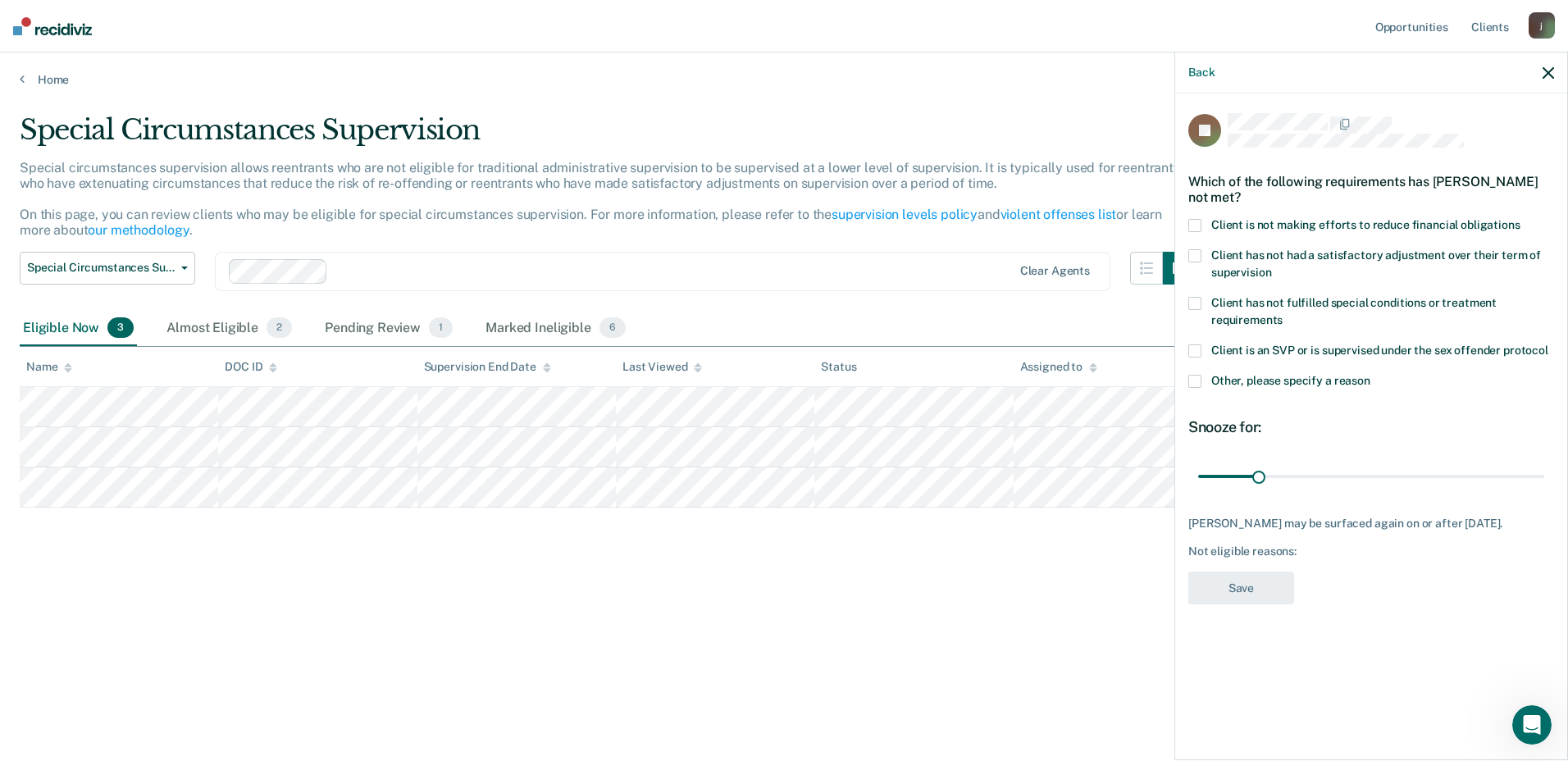
click at [1197, 231] on label "Client is not making efforts to reduce financial obligations" at bounding box center [1371, 227] width 366 height 17
drag, startPoint x: 1259, startPoint y: 474, endPoint x: 1562, endPoint y: 466, distance: 303.1
type input "180"
click at [1544, 462] on input "range" at bounding box center [1371, 476] width 346 height 28
click at [1273, 583] on button "Save" at bounding box center [1241, 588] width 106 height 34
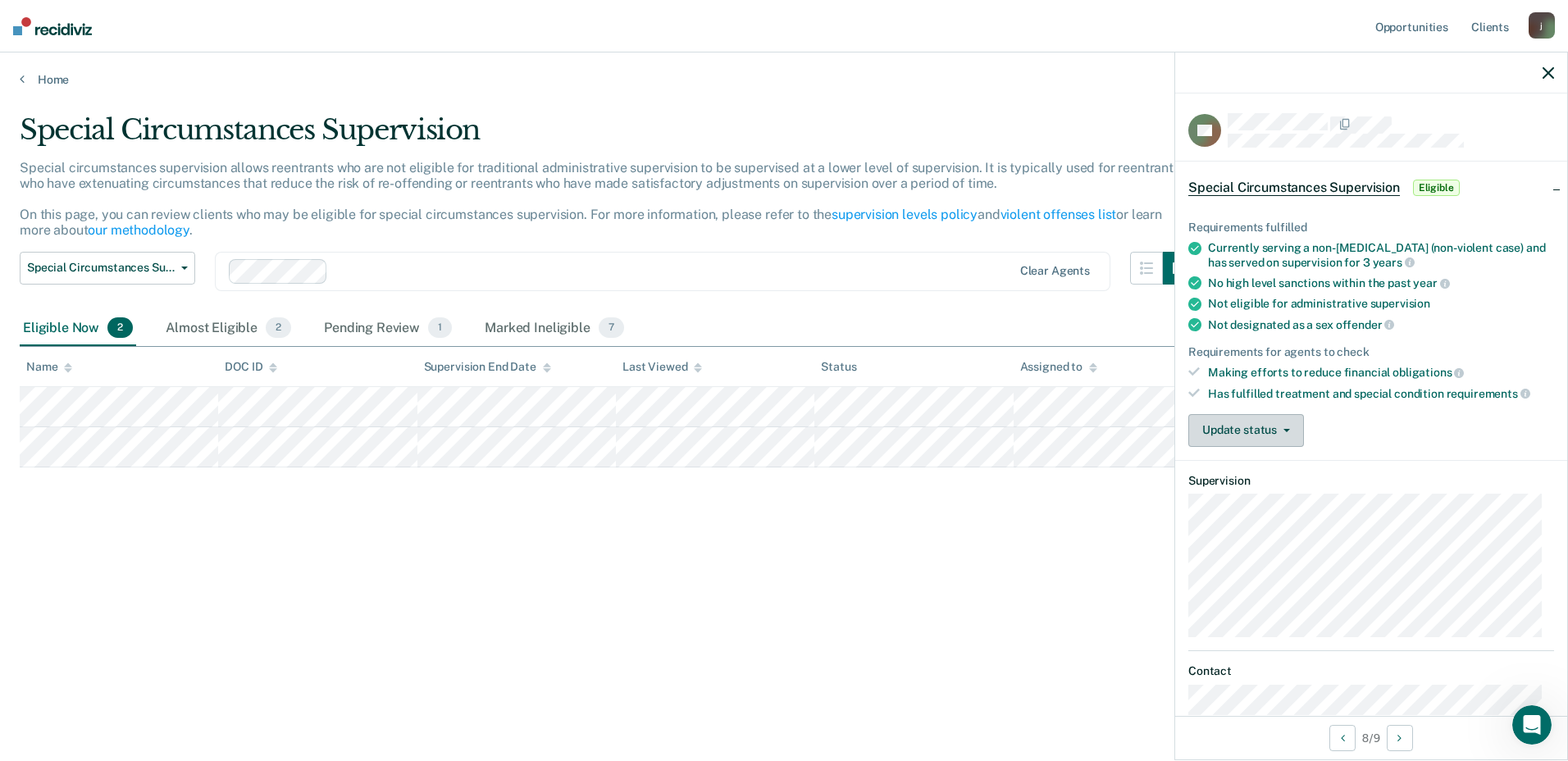
click at [1190, 425] on button "Update status" at bounding box center [1247, 430] width 116 height 33
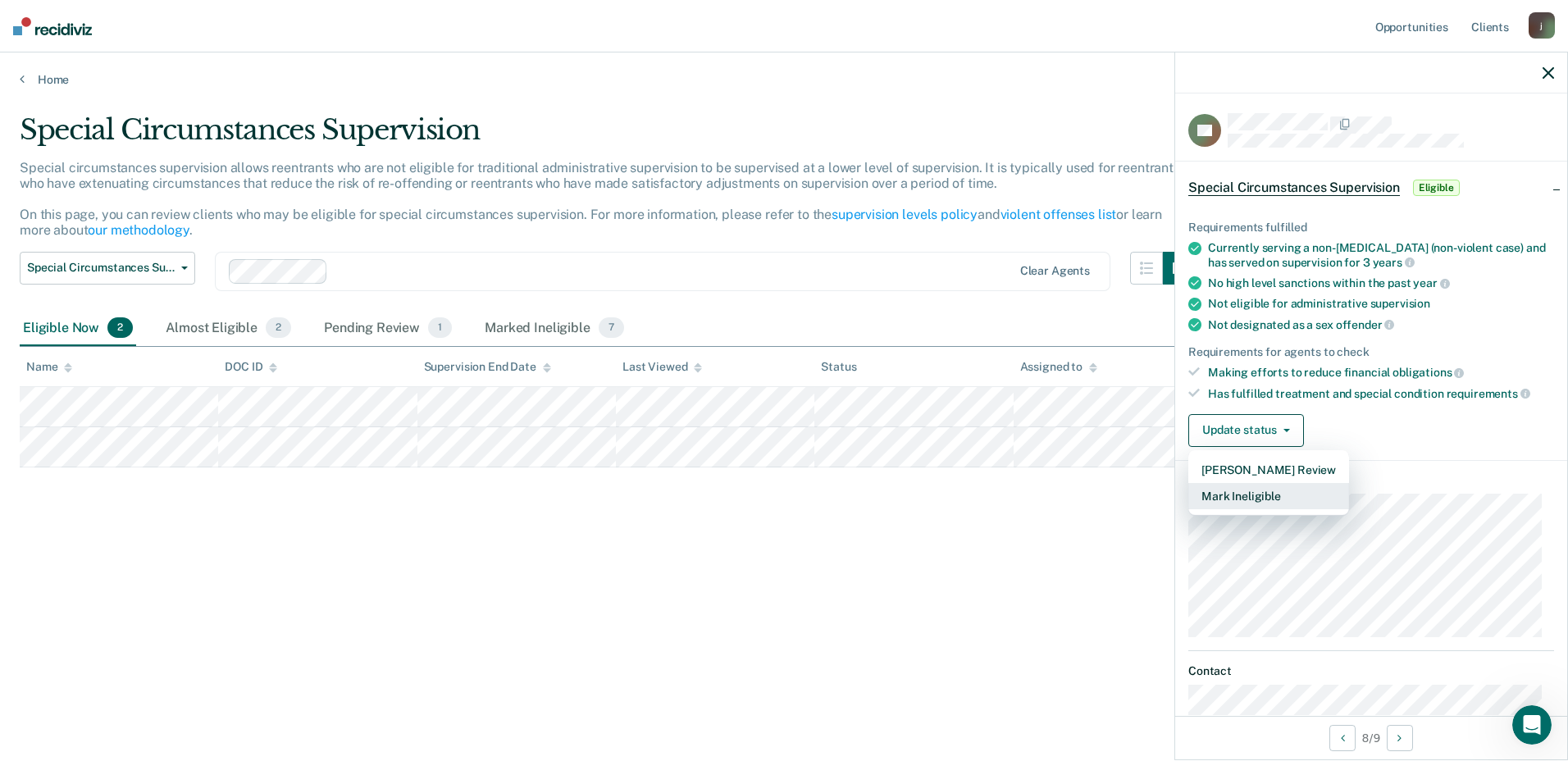
click at [1264, 493] on button "Mark Ineligible" at bounding box center [1269, 495] width 161 height 26
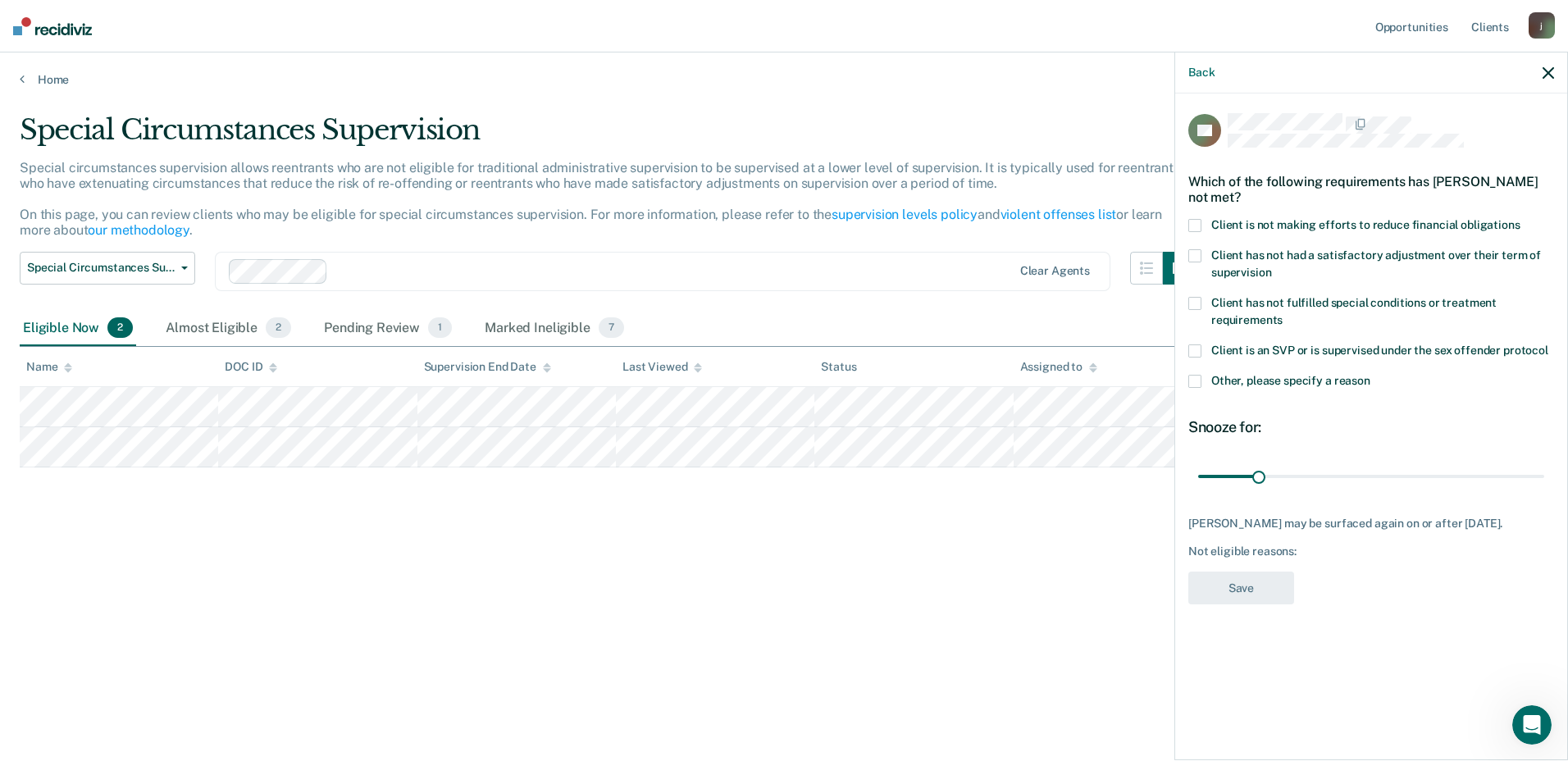
click at [1194, 215] on div "Which of the following requirements has [PERSON_NAME] not met?" at bounding box center [1371, 190] width 366 height 57
click at [1189, 232] on label "Client is not making efforts to reduce financial obligations" at bounding box center [1371, 227] width 366 height 17
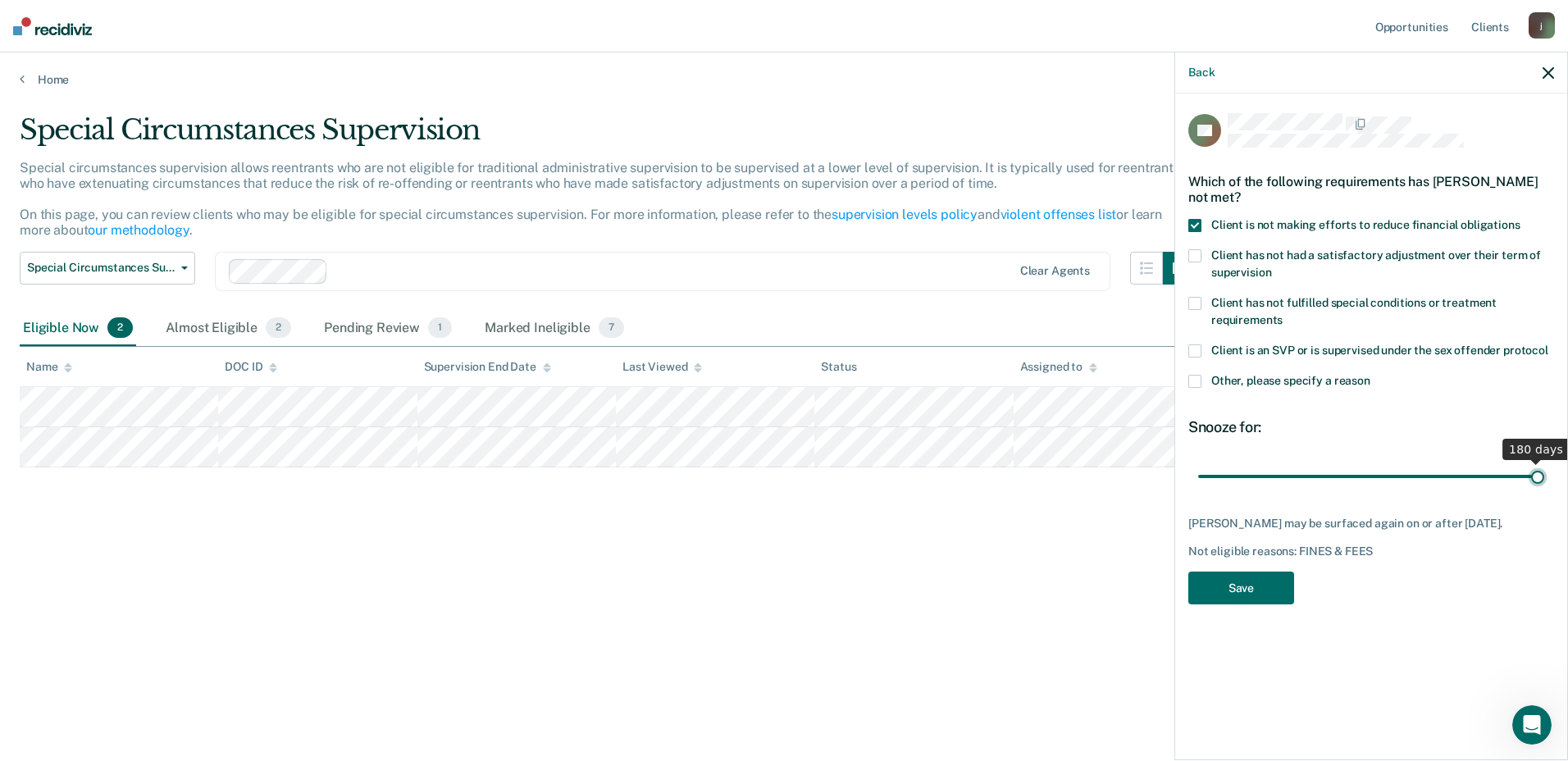
drag, startPoint x: 1257, startPoint y: 472, endPoint x: 1571, endPoint y: 473, distance: 314.0
type input "180"
click at [1544, 473] on input "range" at bounding box center [1371, 476] width 346 height 28
click at [1263, 582] on button "Save" at bounding box center [1241, 588] width 106 height 34
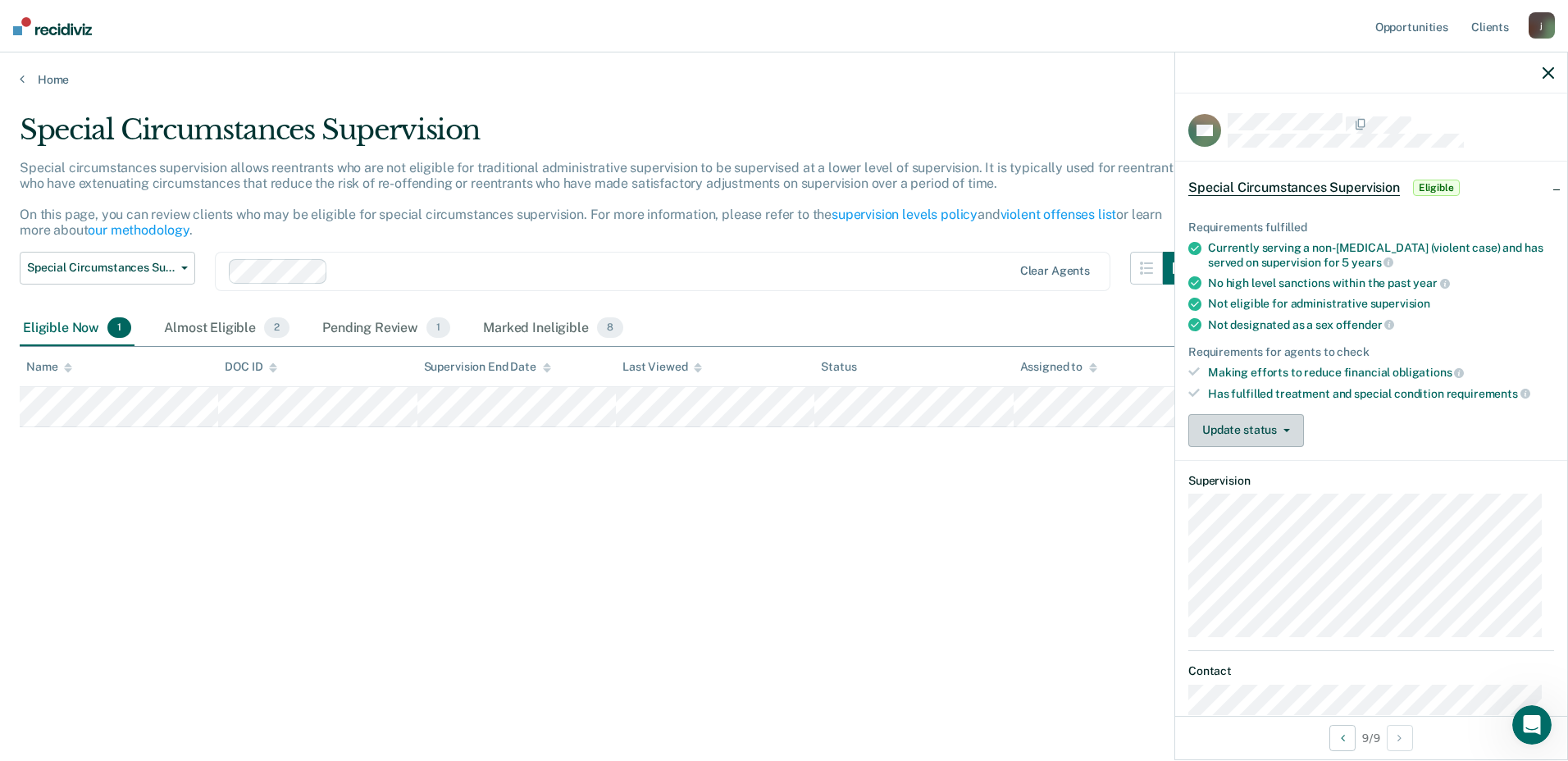
drag, startPoint x: 1281, startPoint y: 431, endPoint x: 1271, endPoint y: 431, distance: 10.0
click at [1281, 431] on button "Update status" at bounding box center [1247, 430] width 116 height 33
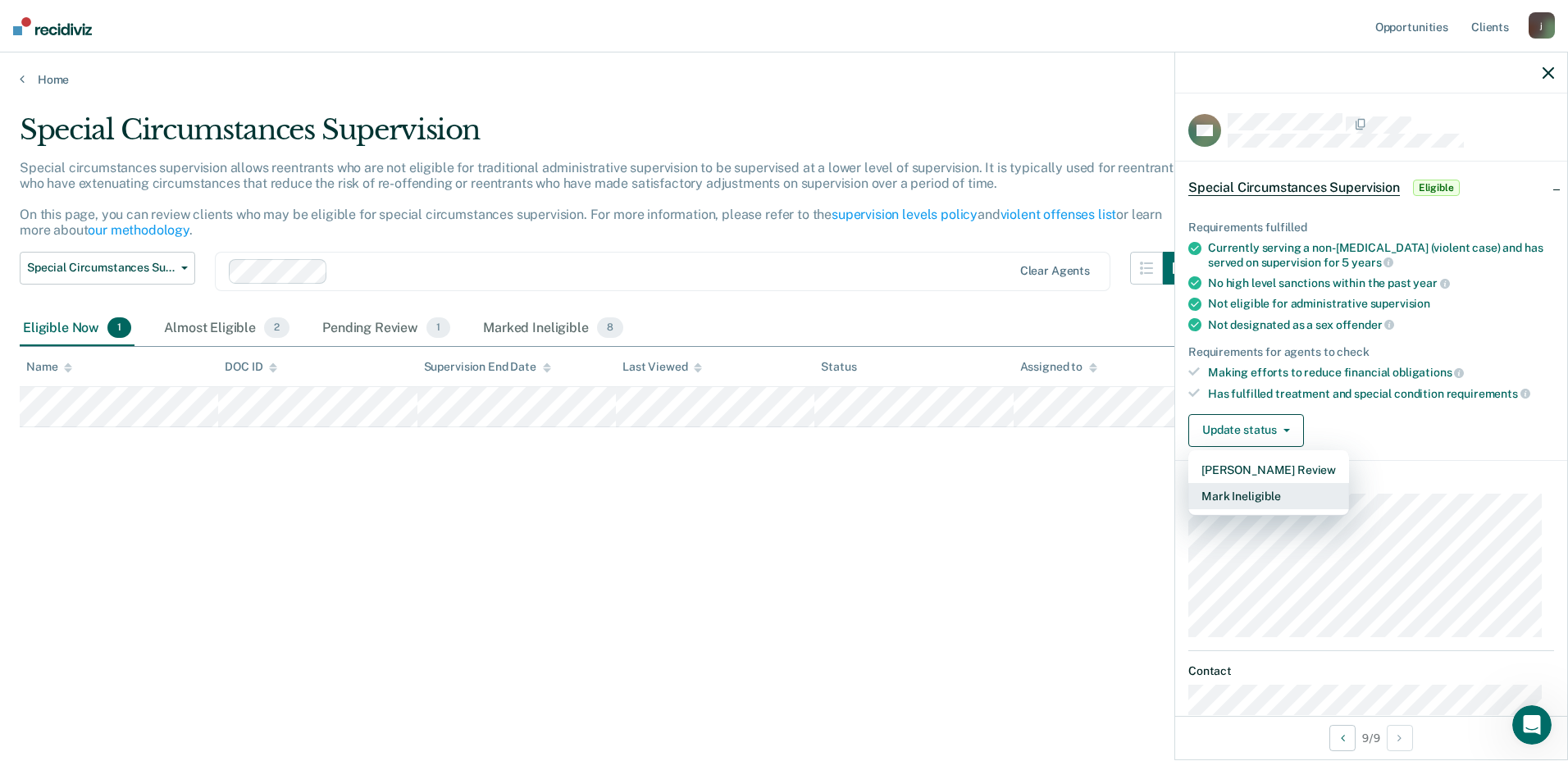
click at [1227, 503] on button "Mark Ineligible" at bounding box center [1269, 495] width 161 height 26
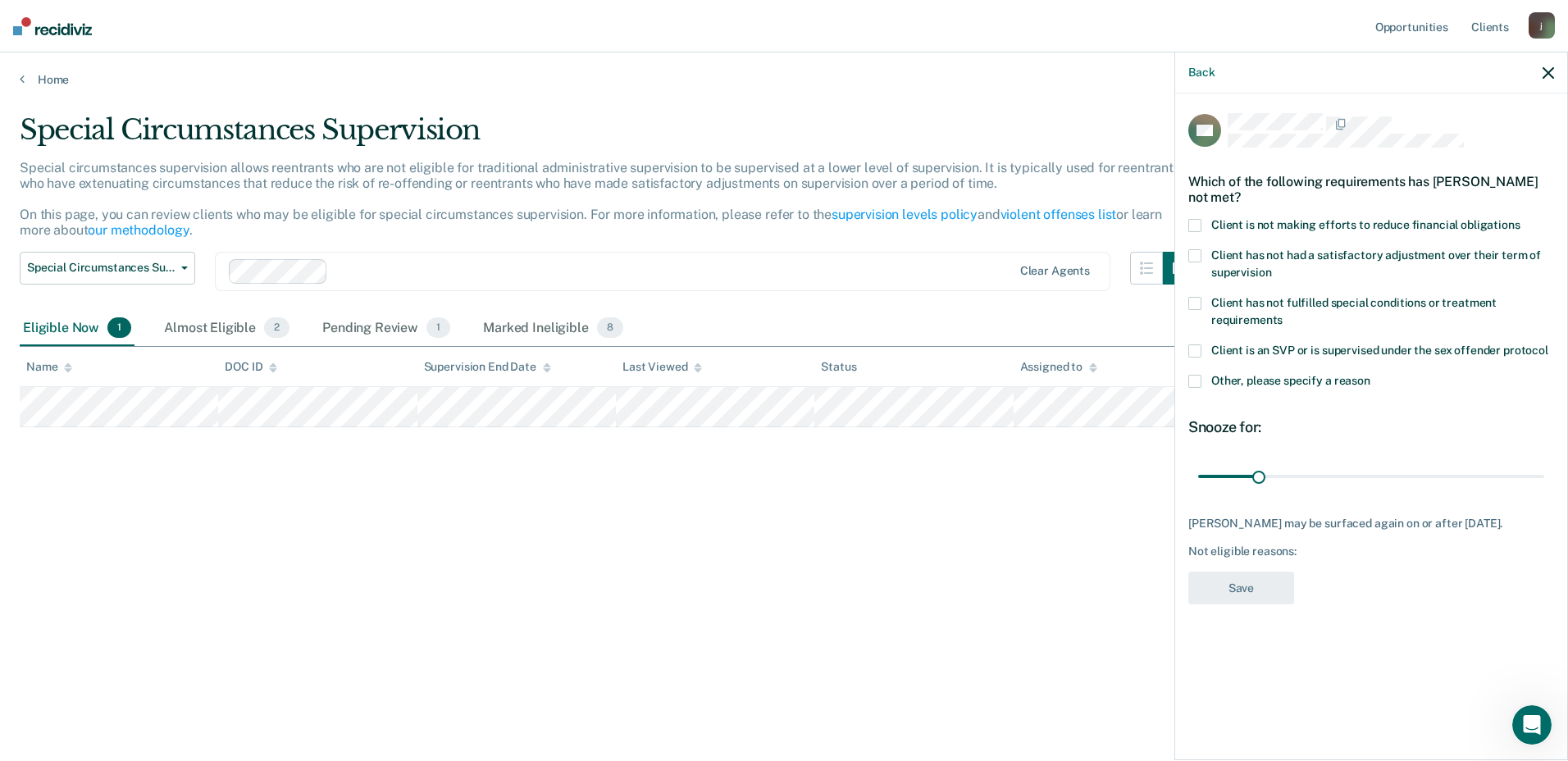
click at [1189, 219] on span at bounding box center [1195, 225] width 13 height 13
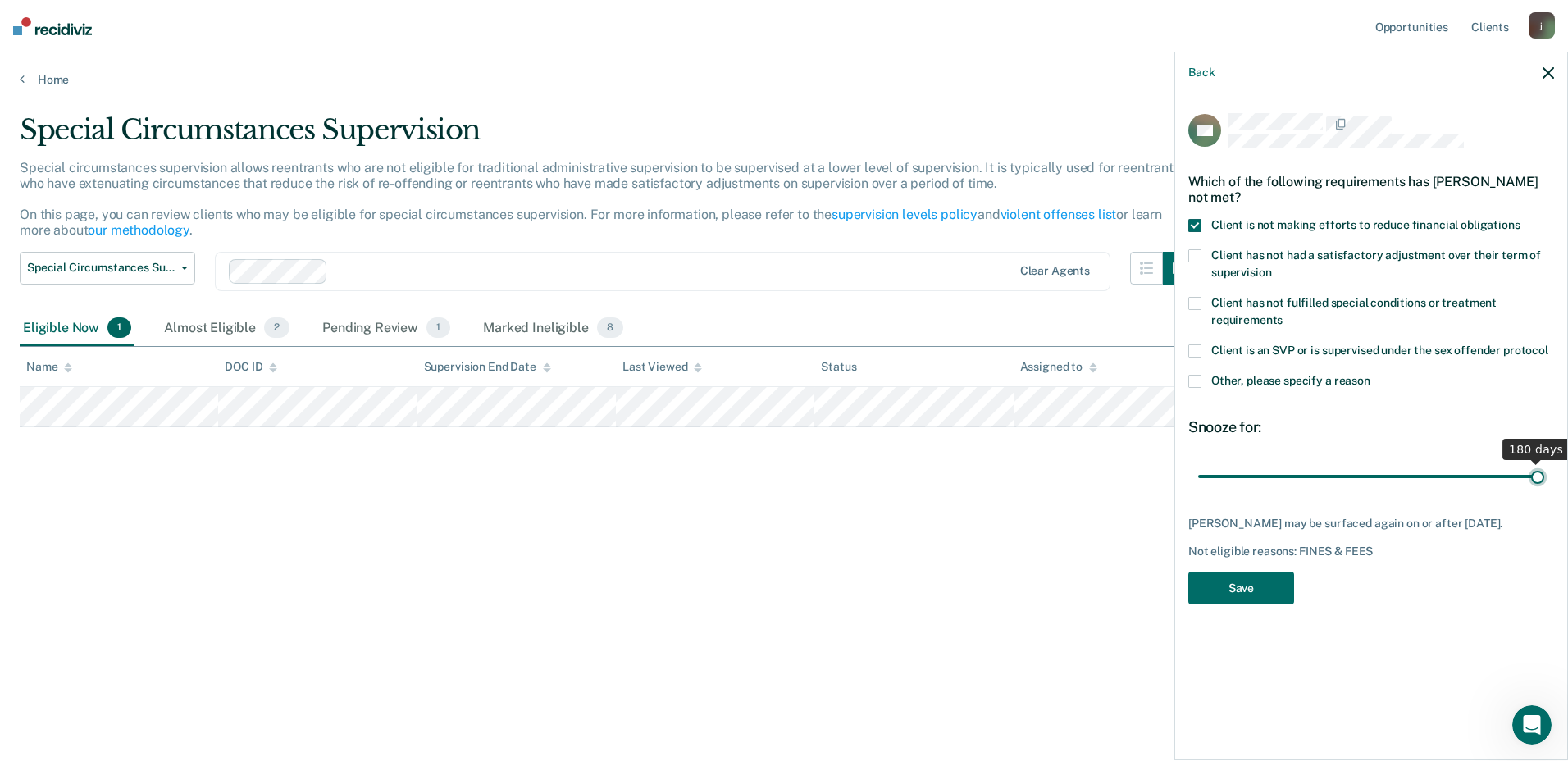
drag, startPoint x: 1261, startPoint y: 474, endPoint x: 1571, endPoint y: 484, distance: 310.2
type input "180"
click at [1544, 484] on input "range" at bounding box center [1371, 476] width 346 height 28
click at [1241, 586] on button "Save" at bounding box center [1241, 588] width 106 height 34
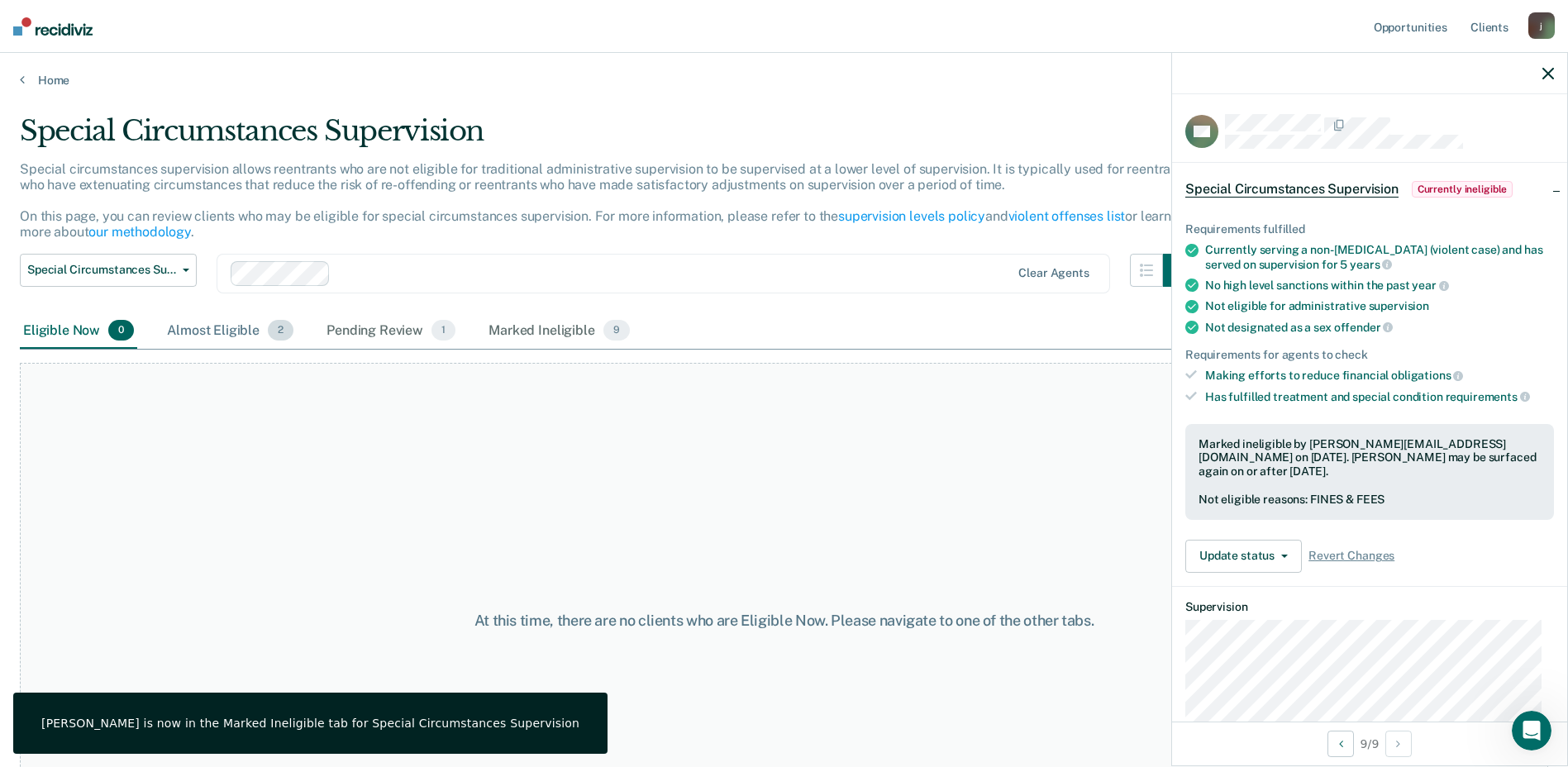
click at [199, 327] on div "Almost Eligible 2" at bounding box center [230, 331] width 133 height 37
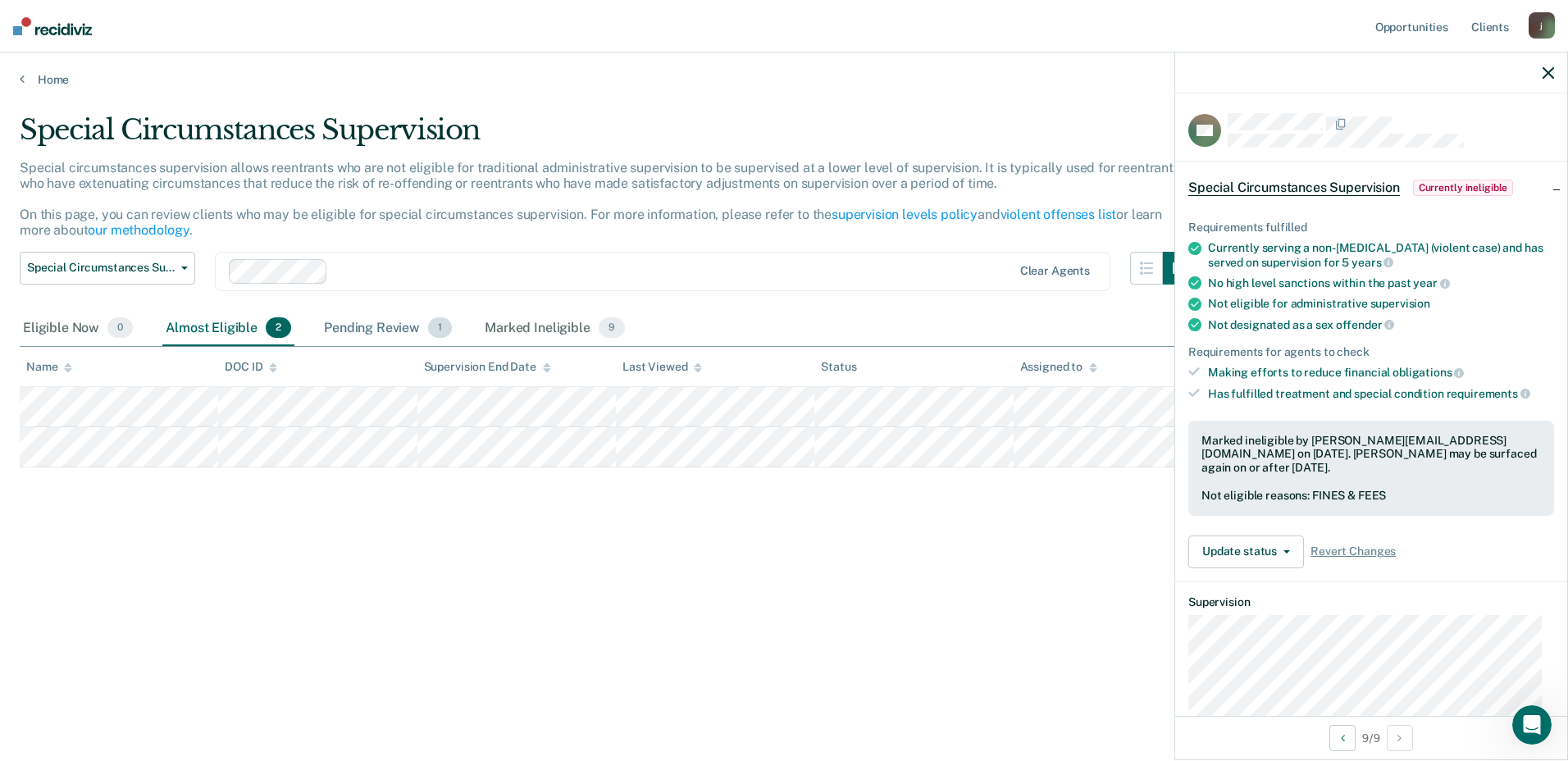
click at [337, 327] on div "Pending Review 1" at bounding box center [387, 328] width 134 height 36
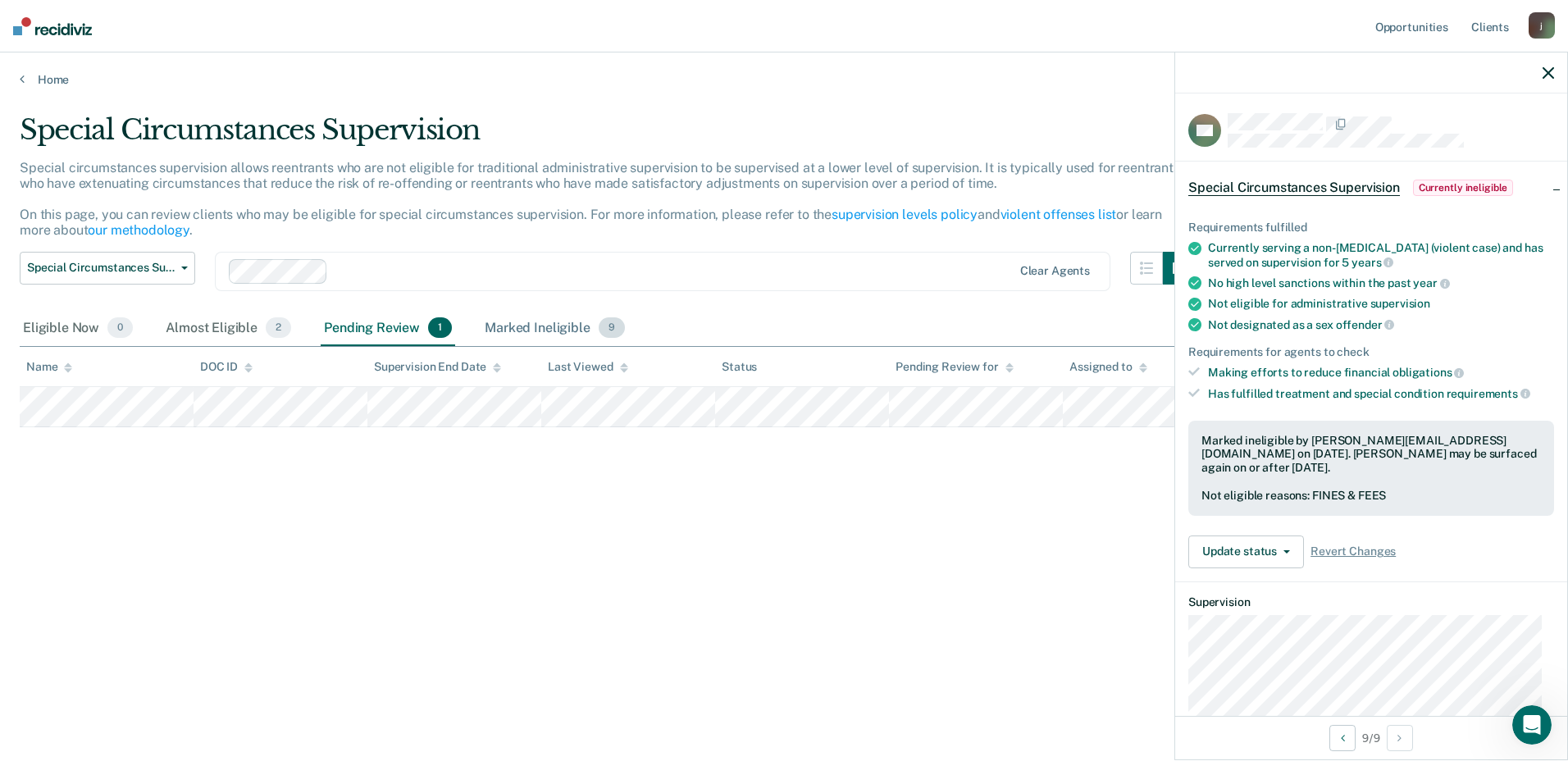
click at [570, 328] on div "Marked Ineligible 9" at bounding box center [555, 328] width 147 height 36
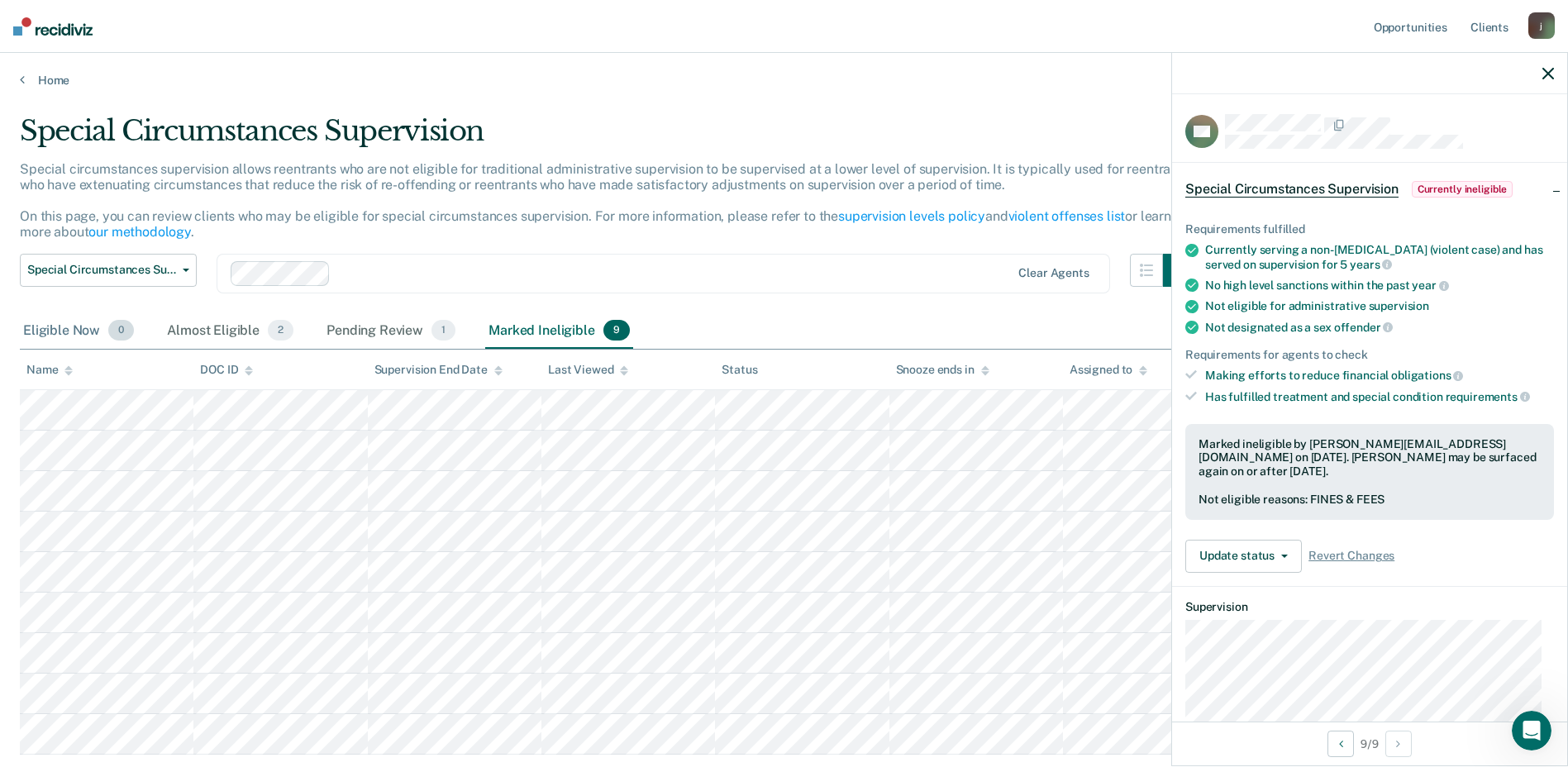
click at [68, 338] on div "Eligible Now 0" at bounding box center [78, 331] width 118 height 37
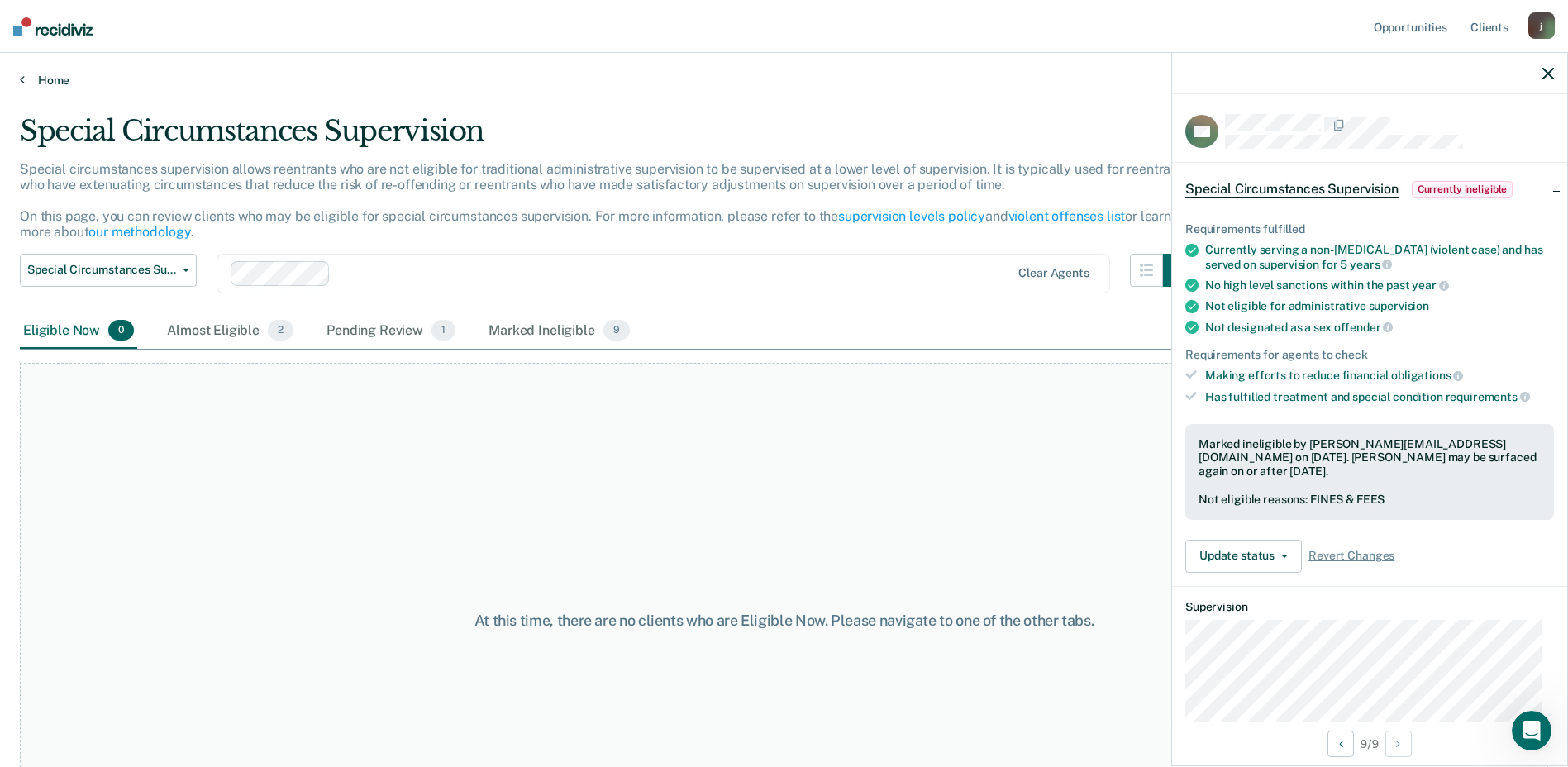
click at [32, 80] on link "Home" at bounding box center [784, 80] width 1529 height 15
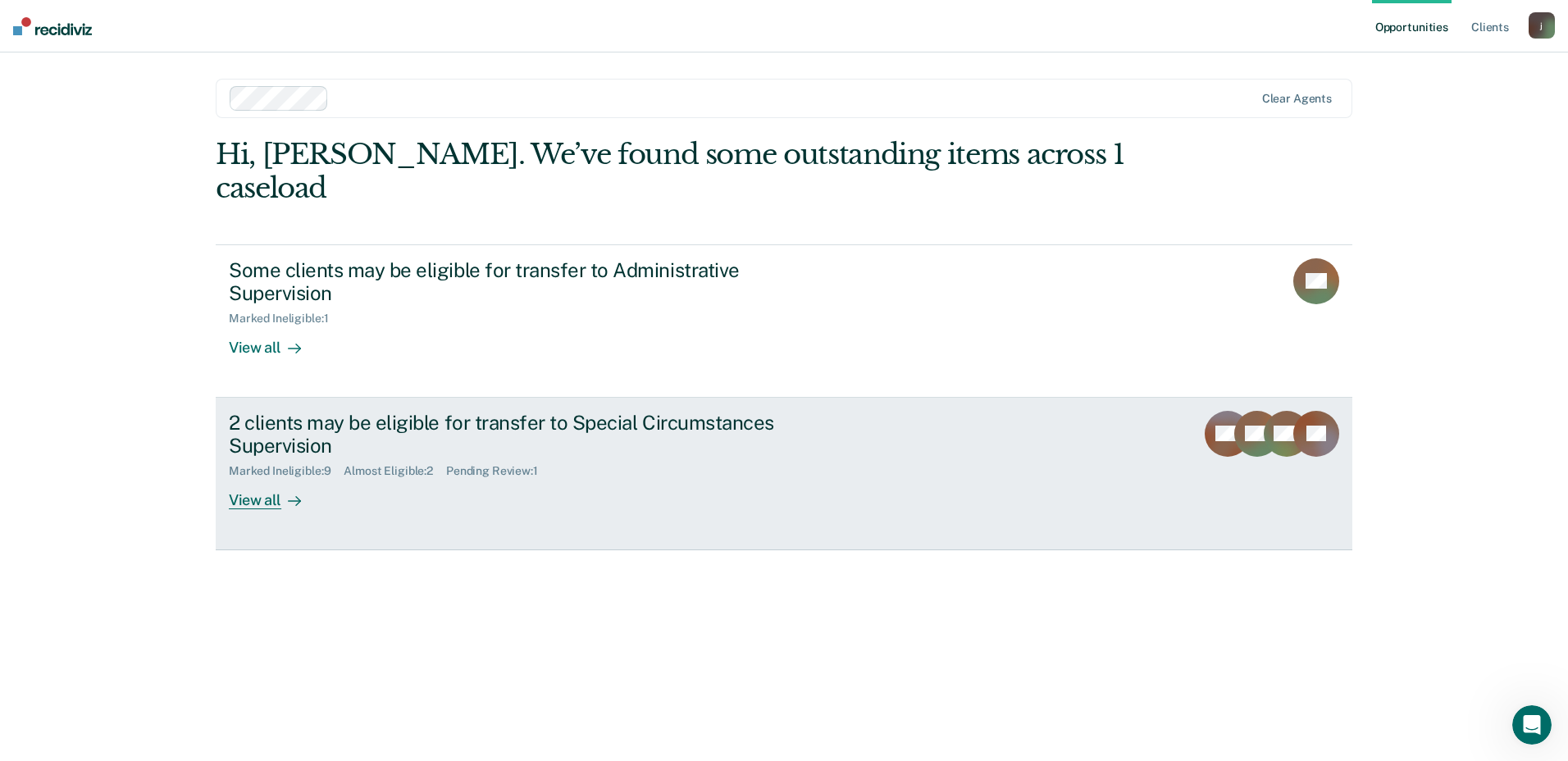
click at [362, 410] on div "2 clients may be eligible for transfer to Special Circumstances Supervision" at bounding box center [516, 433] width 576 height 47
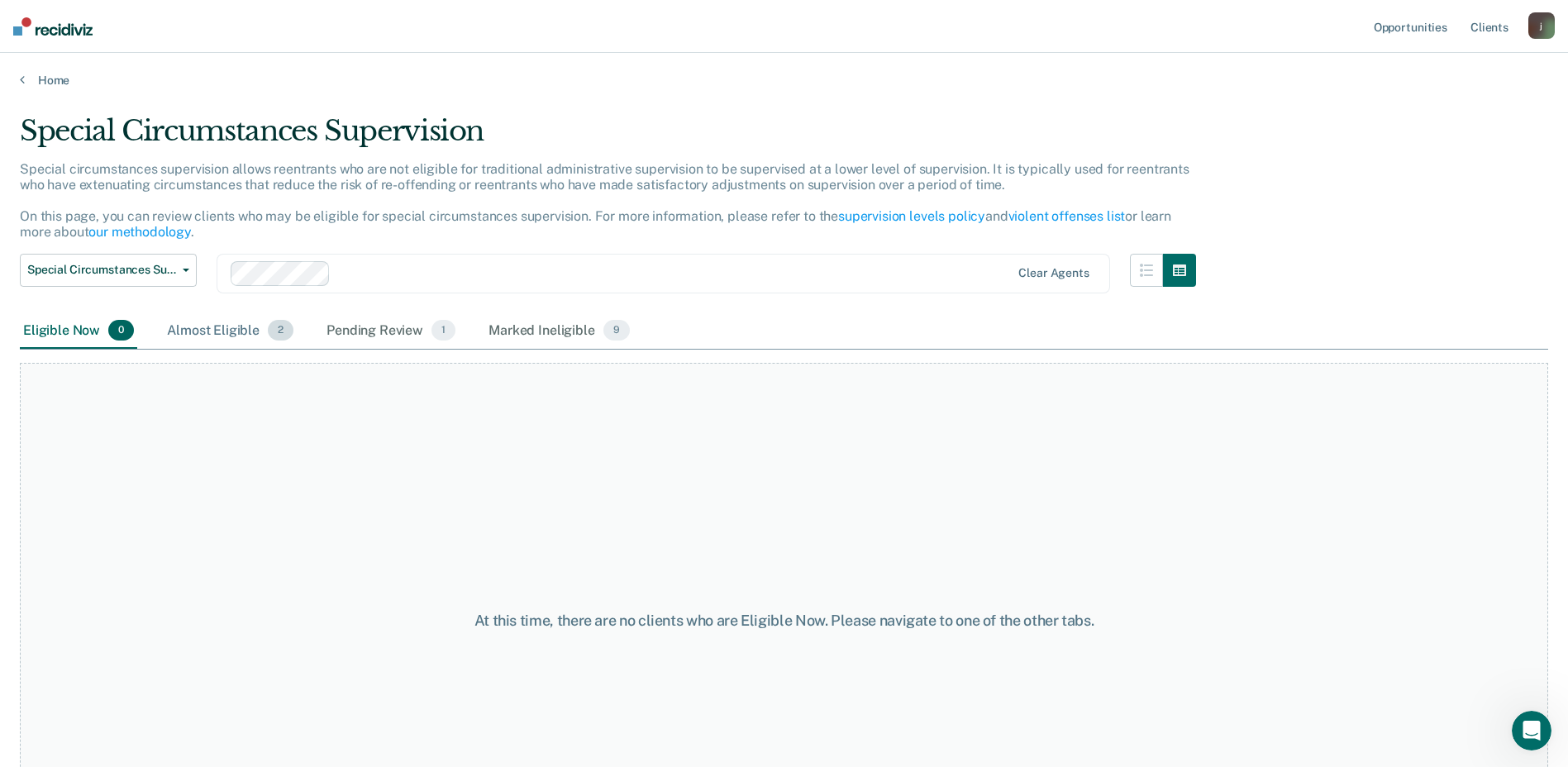
click at [192, 329] on div "Almost Eligible 2" at bounding box center [230, 331] width 133 height 37
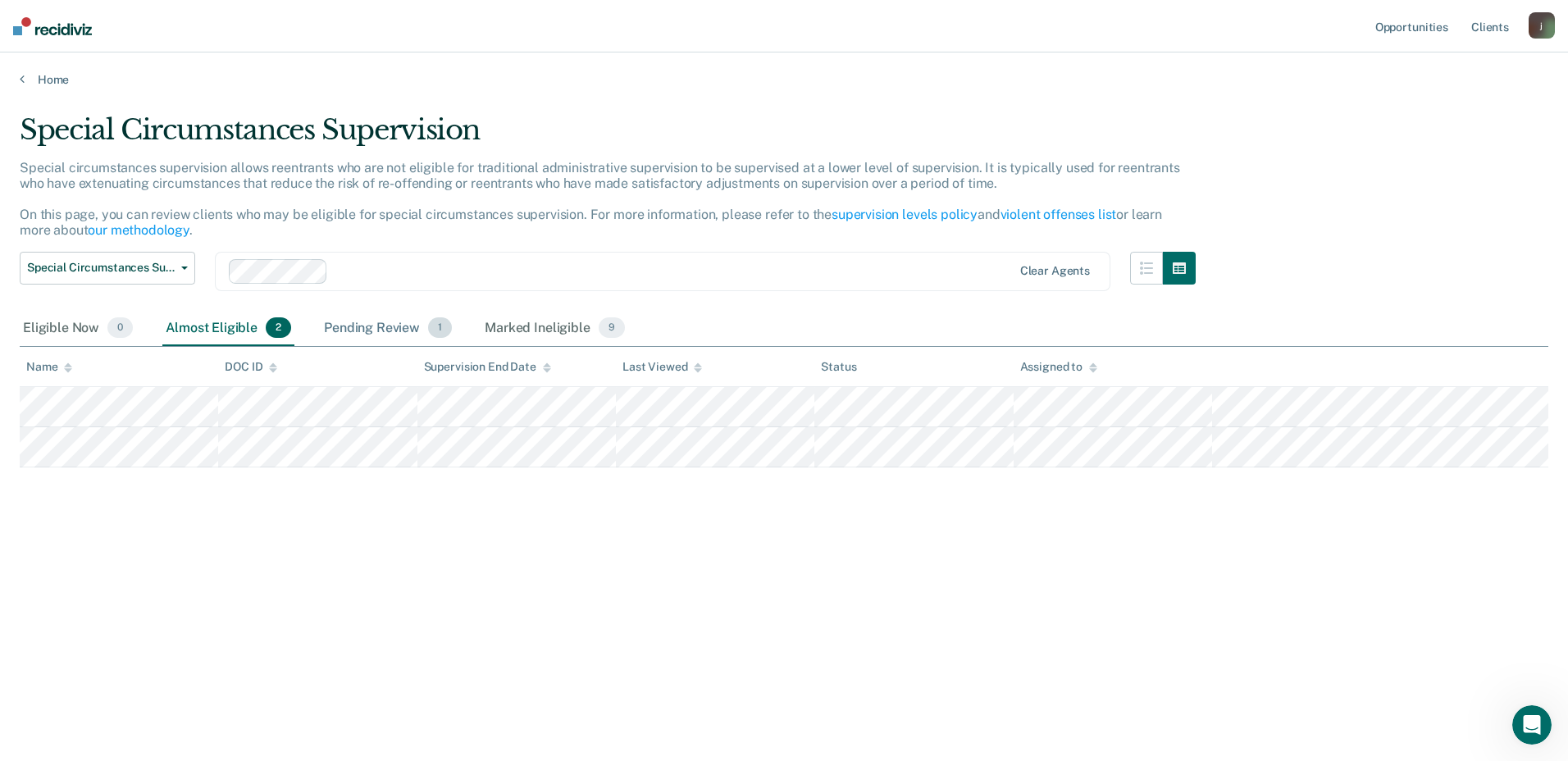
click at [357, 326] on div "Pending Review 1" at bounding box center [387, 328] width 134 height 36
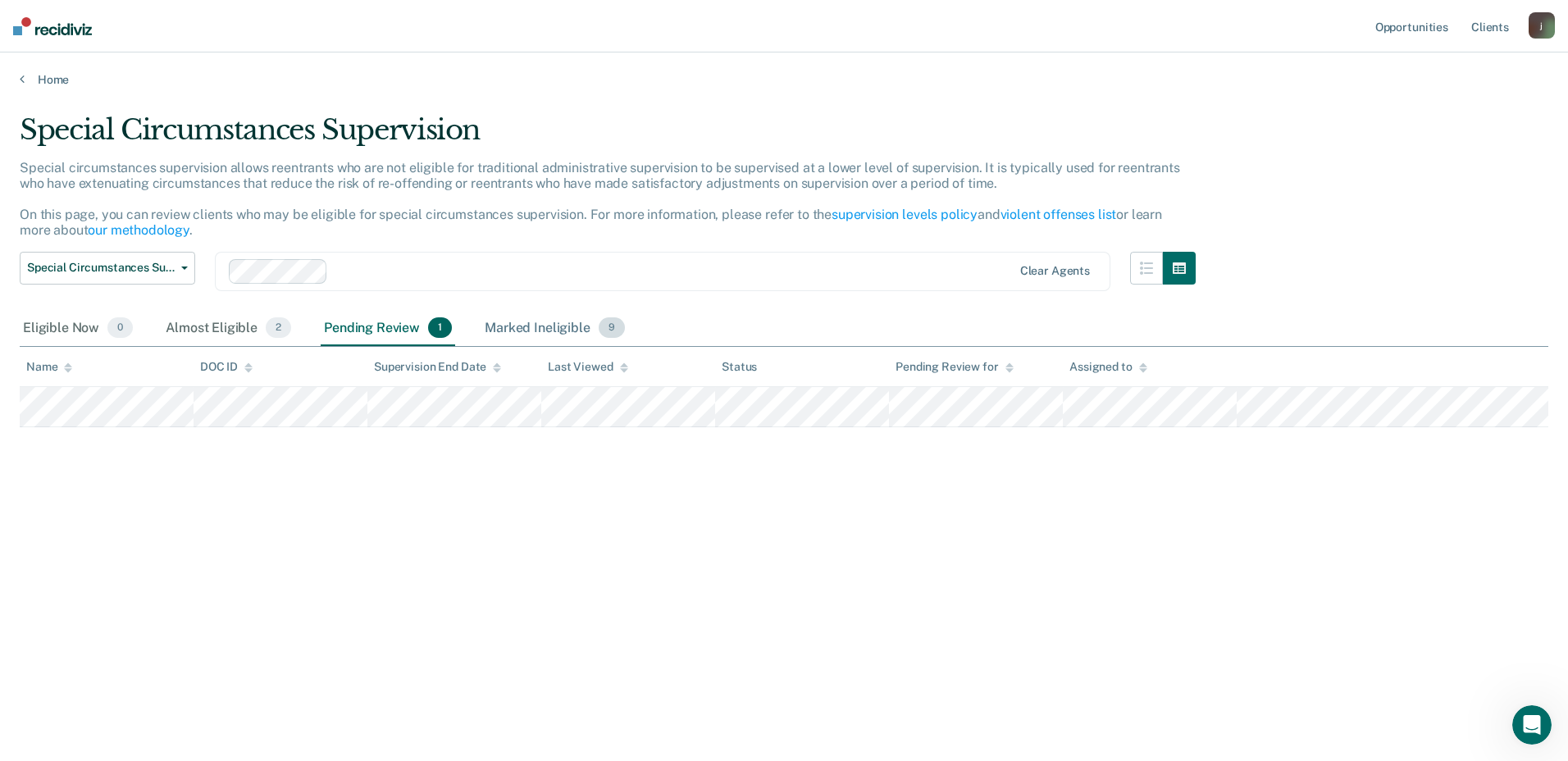
click at [583, 324] on div "Marked Ineligible 9" at bounding box center [555, 328] width 147 height 36
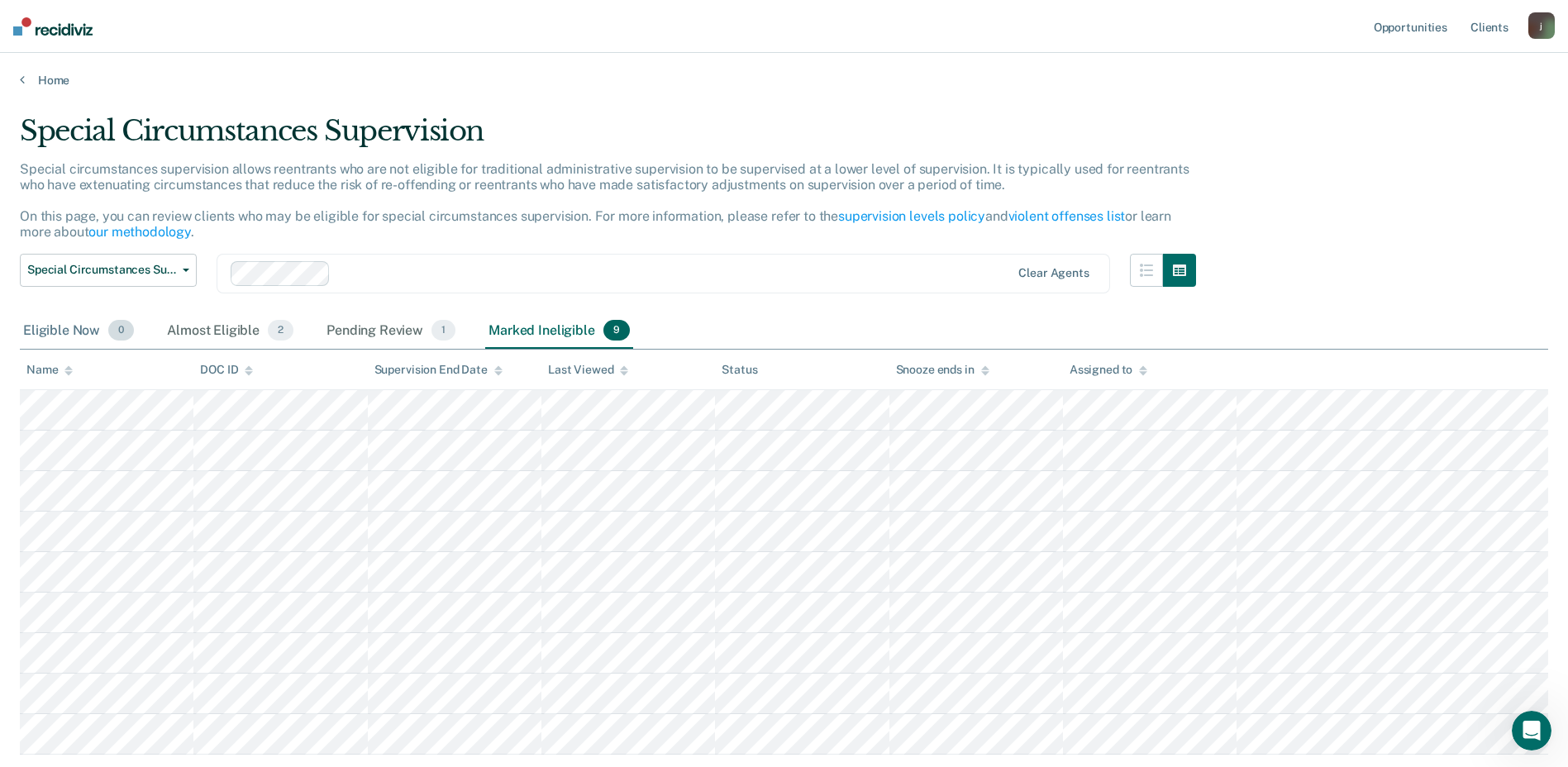
click at [101, 337] on div "Eligible Now 0" at bounding box center [78, 331] width 118 height 37
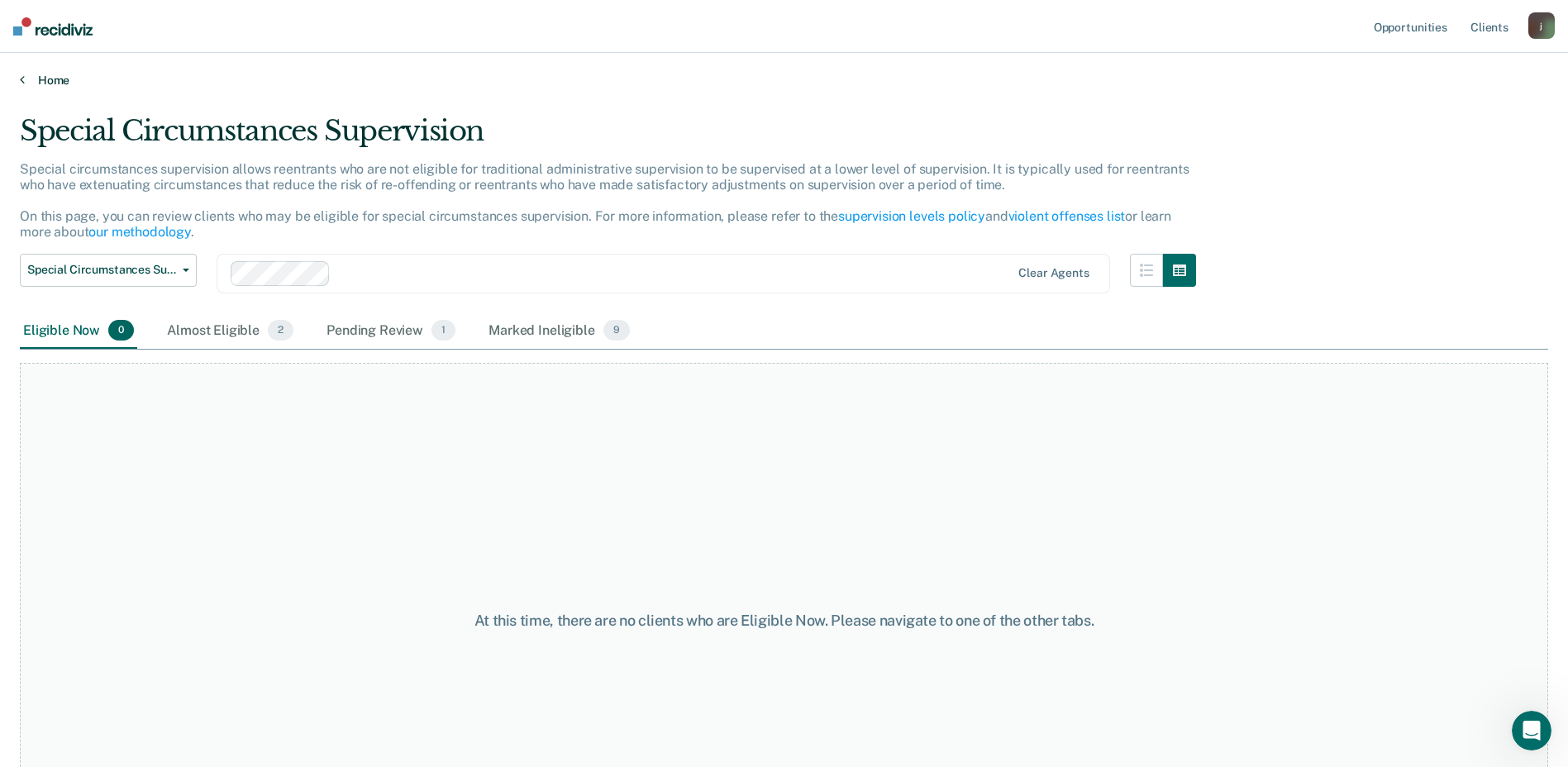
click at [33, 76] on link "Home" at bounding box center [784, 80] width 1529 height 15
